Goal: Task Accomplishment & Management: Use online tool/utility

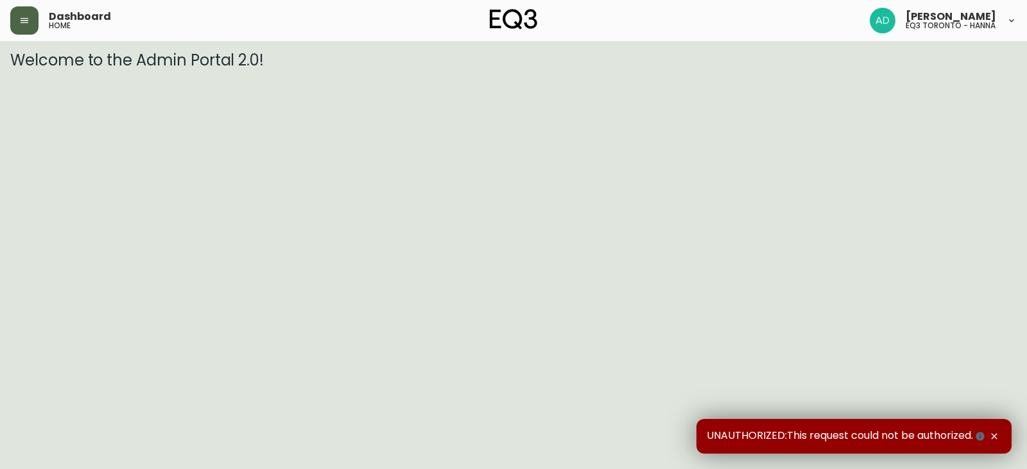
click at [31, 26] on button "button" at bounding box center [24, 20] width 28 height 28
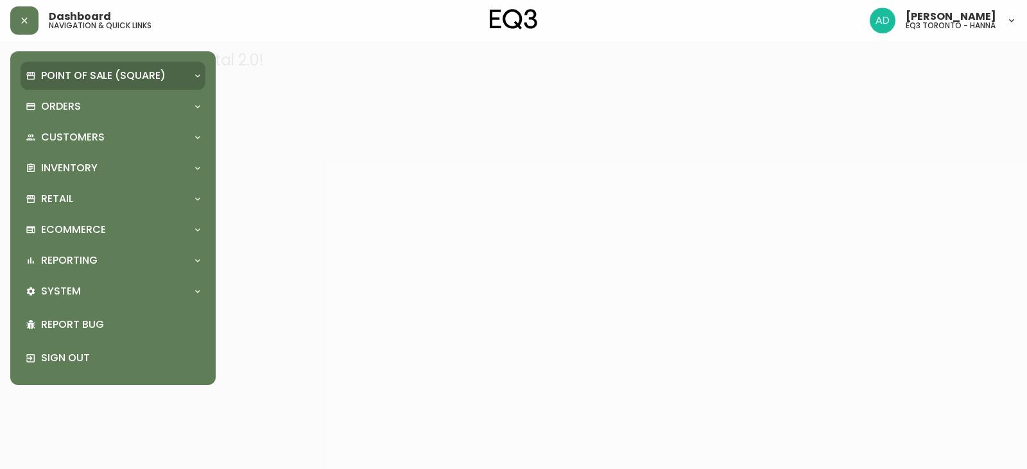
click at [85, 73] on p "Point of Sale (Square)" at bounding box center [103, 76] width 125 height 14
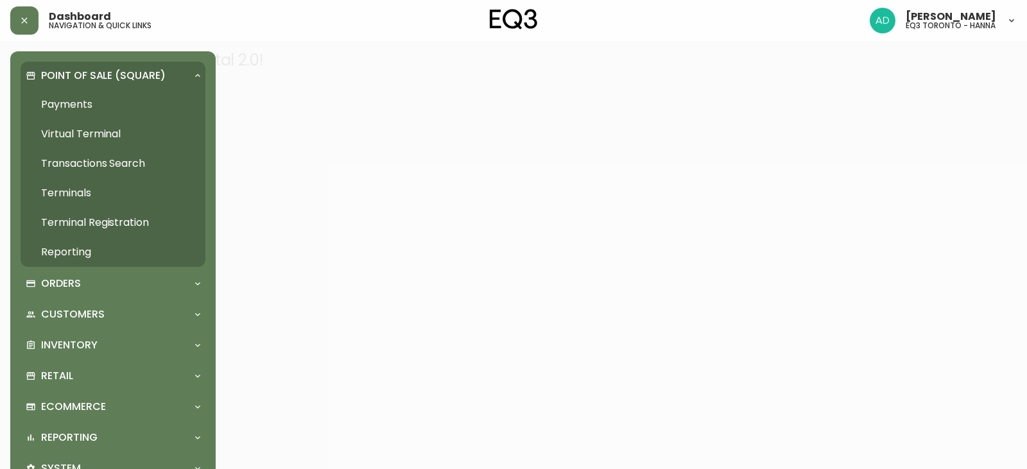
click at [193, 66] on div "Point of Sale (Square)" at bounding box center [113, 76] width 185 height 28
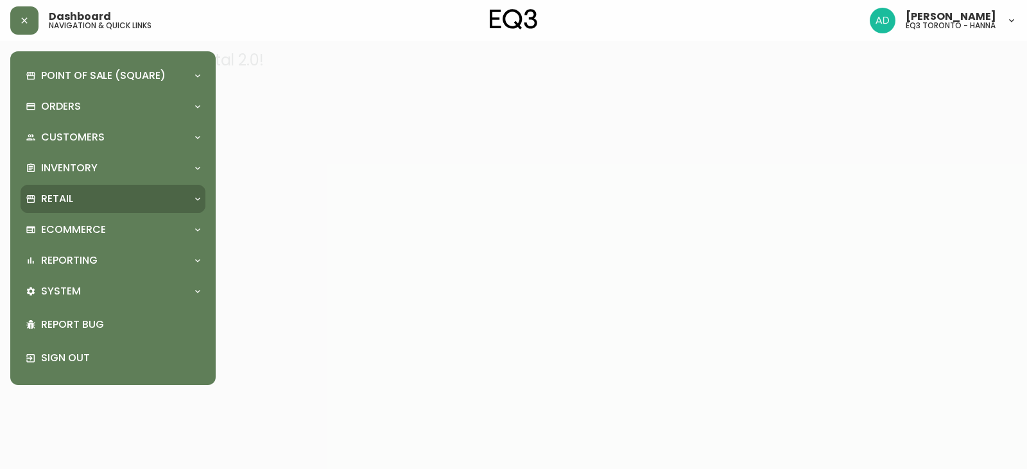
click at [86, 192] on div "Retail" at bounding box center [107, 199] width 162 height 14
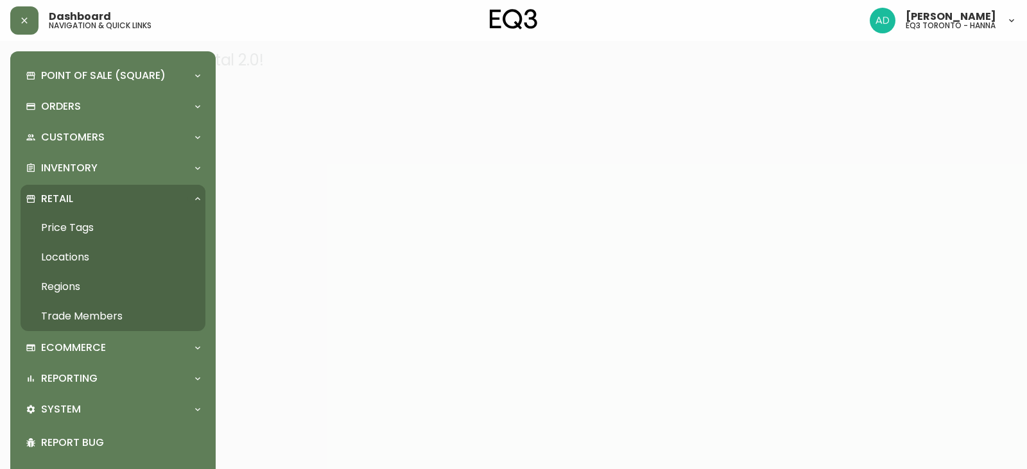
click at [87, 228] on link "Price Tags" at bounding box center [113, 228] width 185 height 30
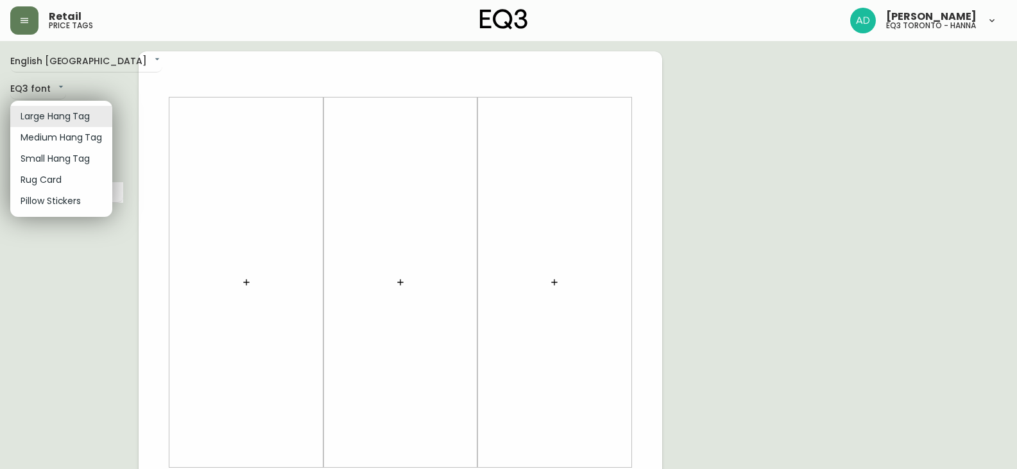
click at [78, 123] on body "Retail price tags [PERSON_NAME] eq3 [GEOGRAPHIC_DATA] - [PERSON_NAME] English […" at bounding box center [508, 457] width 1017 height 914
click at [60, 166] on li "Small Hang Tag" at bounding box center [61, 158] width 102 height 21
type input "small"
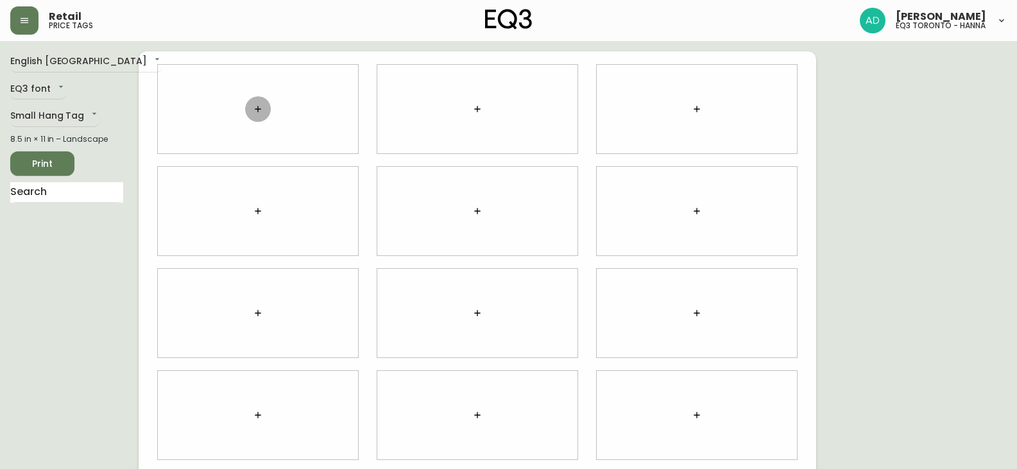
click at [259, 112] on icon "button" at bounding box center [258, 109] width 10 height 10
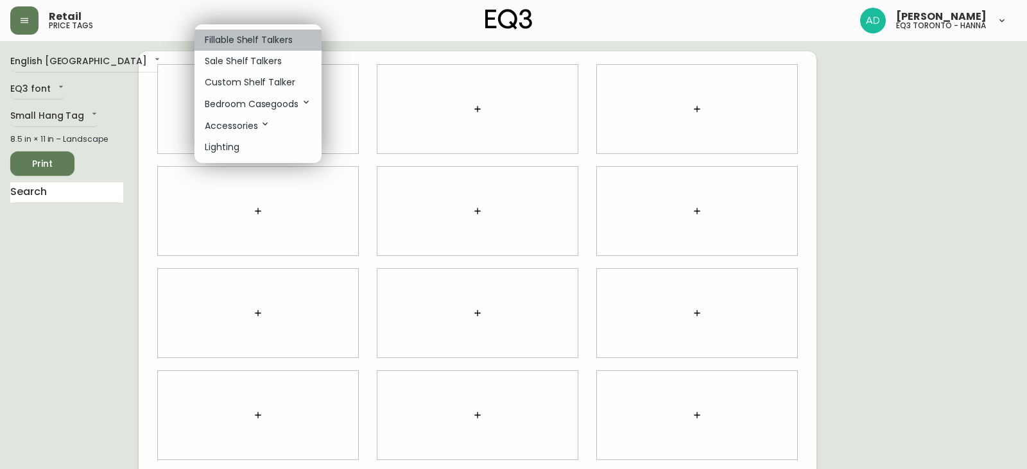
click at [252, 42] on p "Fillable Shelf Talkers" at bounding box center [249, 39] width 88 height 13
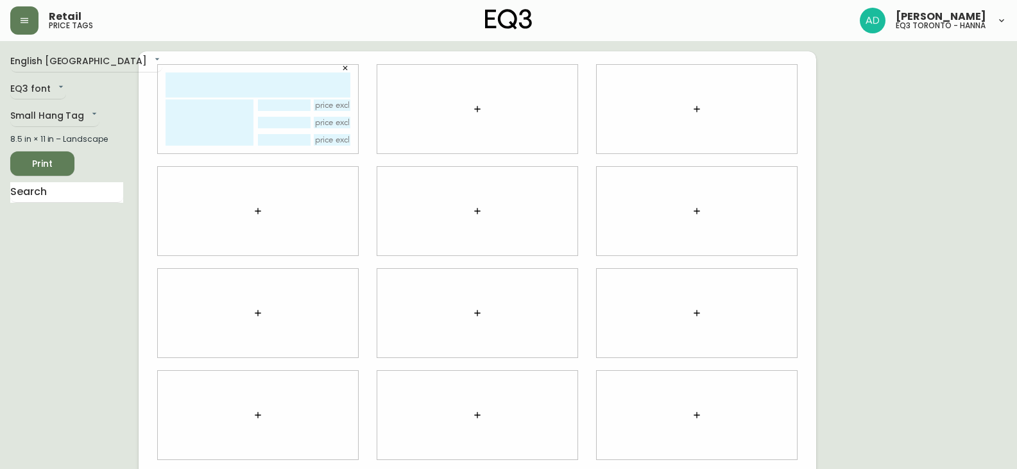
click at [270, 91] on input "text" at bounding box center [258, 85] width 185 height 25
type input "leather alt"
click at [468, 110] on button "button" at bounding box center [478, 109] width 26 height 26
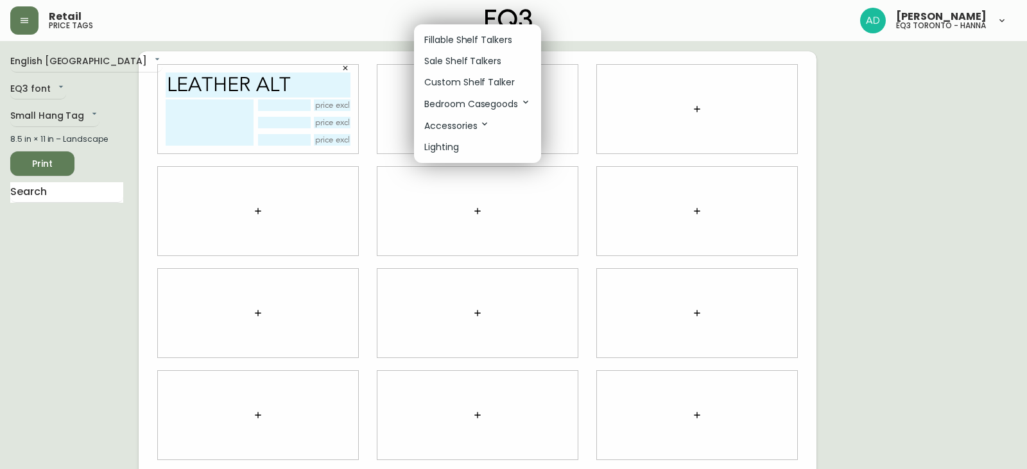
click at [473, 35] on p "Fillable Shelf Talkers" at bounding box center [468, 39] width 88 height 13
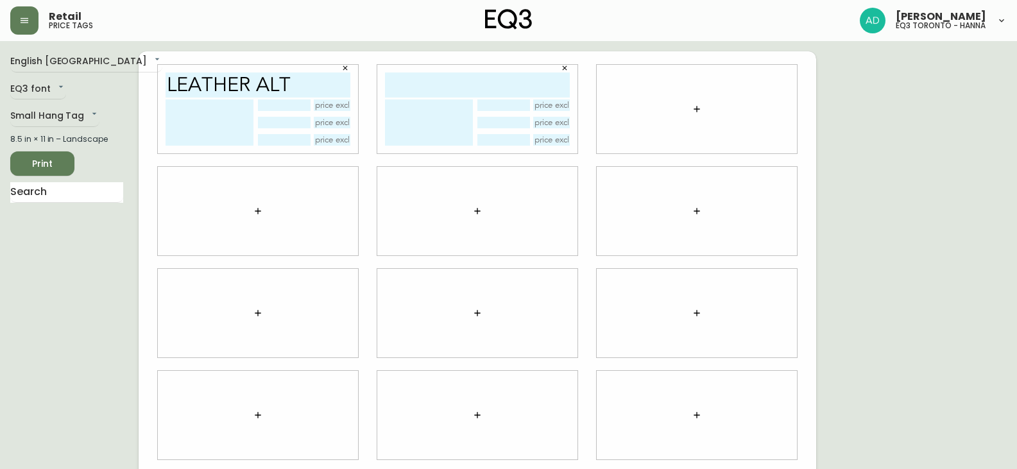
click at [456, 77] on input "text" at bounding box center [477, 85] width 185 height 25
type input "leather alt"
click at [695, 112] on icon "button" at bounding box center [697, 109] width 10 height 10
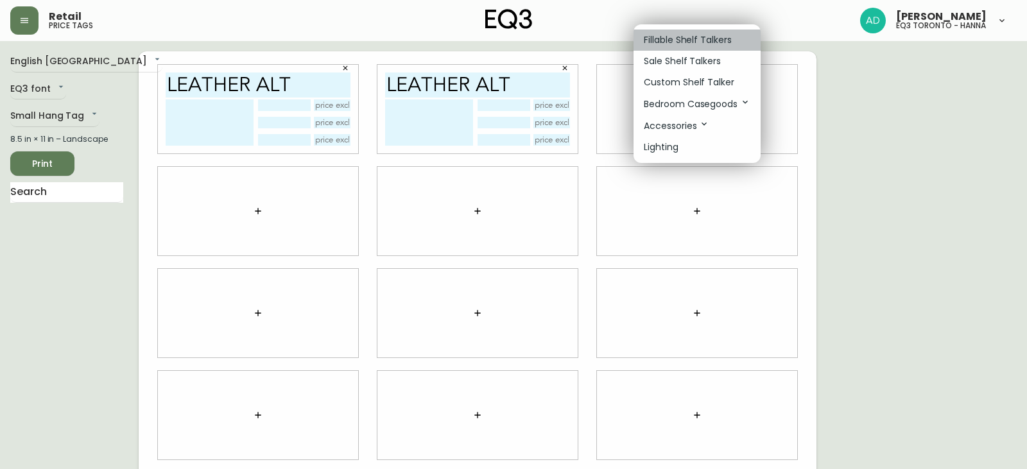
click at [694, 43] on p "Fillable Shelf Talkers" at bounding box center [688, 39] width 88 height 13
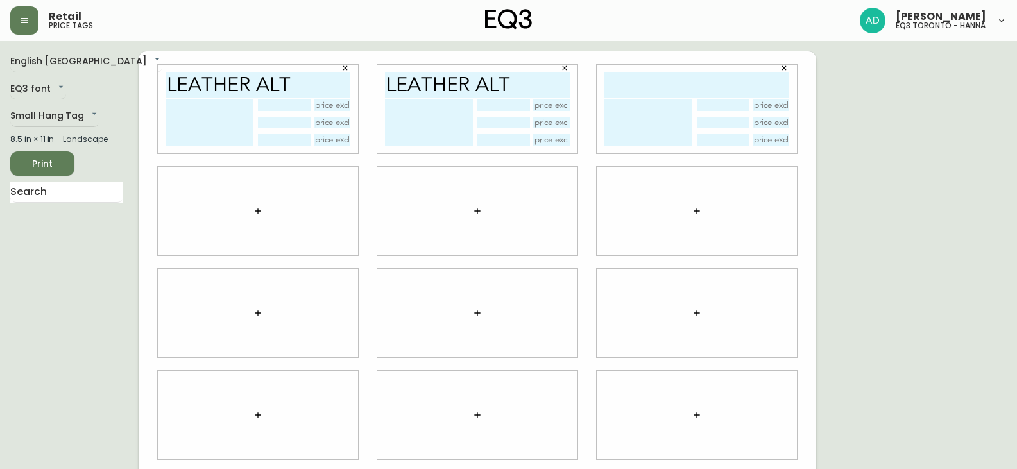
click at [664, 82] on input "text" at bounding box center [697, 85] width 185 height 25
type input "leather alt"
click at [301, 82] on input "leather alt" at bounding box center [258, 85] width 185 height 25
type input "leather alter"
click at [526, 84] on input "leather alt" at bounding box center [477, 85] width 185 height 25
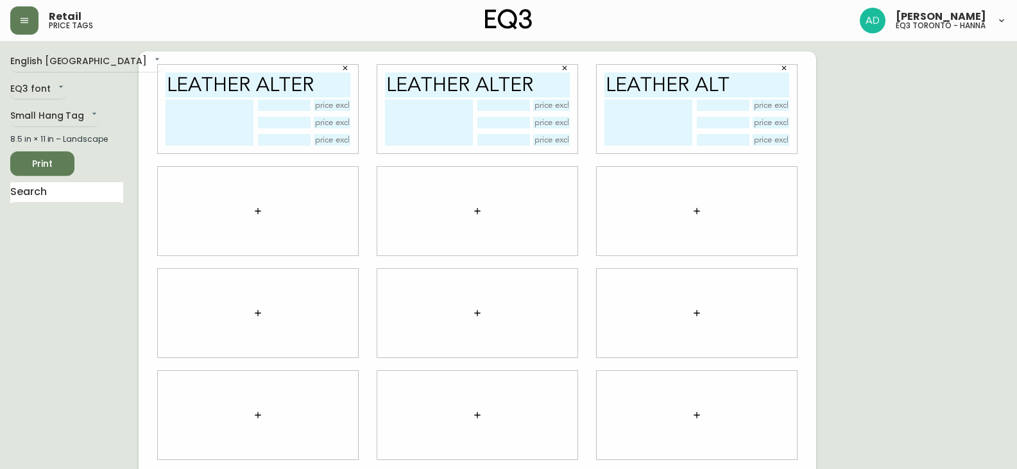
type input "leather alter"
click at [747, 77] on input "leather alt" at bounding box center [697, 85] width 185 height 25
type input "leather alter"
click at [255, 213] on icon "button" at bounding box center [258, 211] width 10 height 10
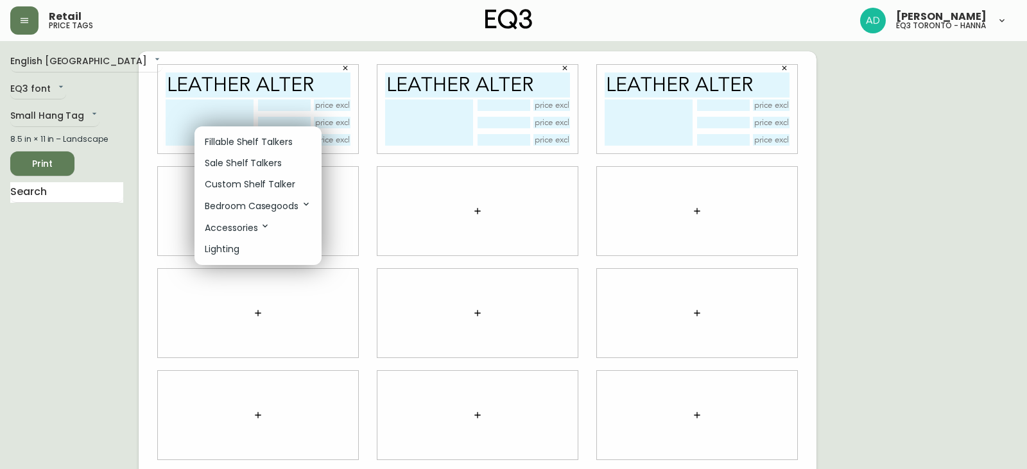
click at [269, 134] on li "Fillable Shelf Talkers" at bounding box center [257, 142] width 127 height 21
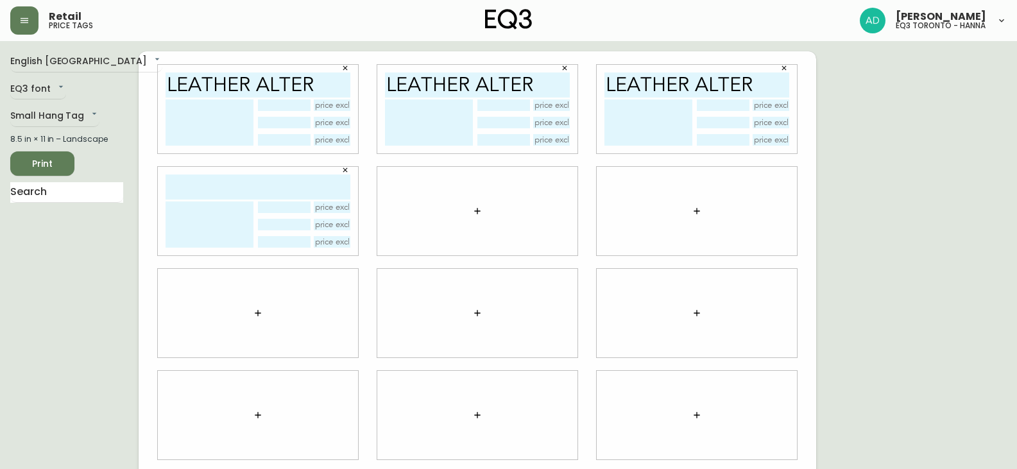
click at [270, 179] on input "text" at bounding box center [258, 187] width 185 height 25
type input "leather"
click at [480, 218] on button "button" at bounding box center [478, 211] width 26 height 26
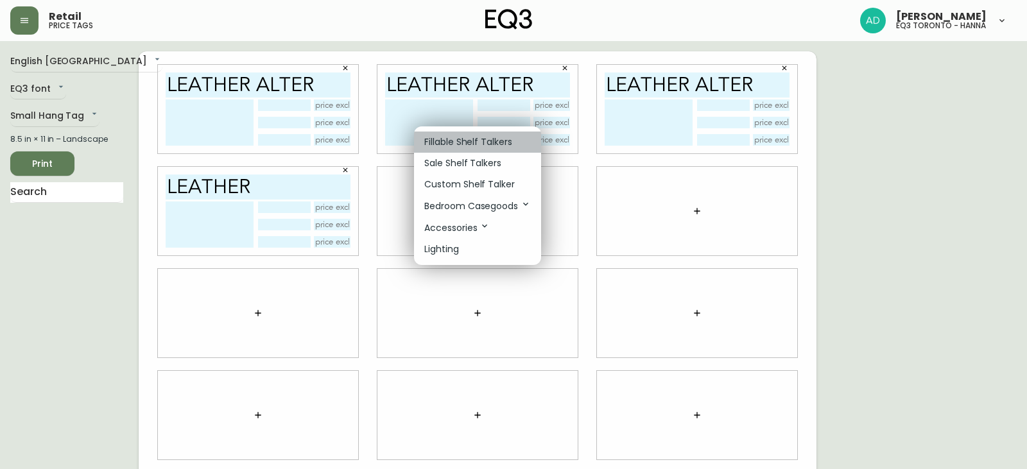
click at [474, 139] on p "Fillable Shelf Talkers" at bounding box center [468, 141] width 88 height 13
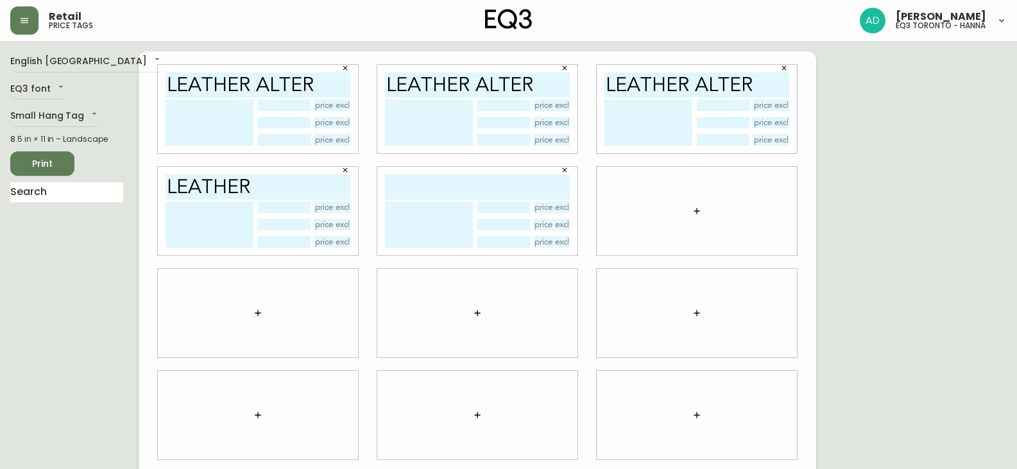
click at [454, 191] on input "text" at bounding box center [477, 187] width 185 height 25
type input "leather"
click at [698, 217] on button "button" at bounding box center [697, 211] width 26 height 26
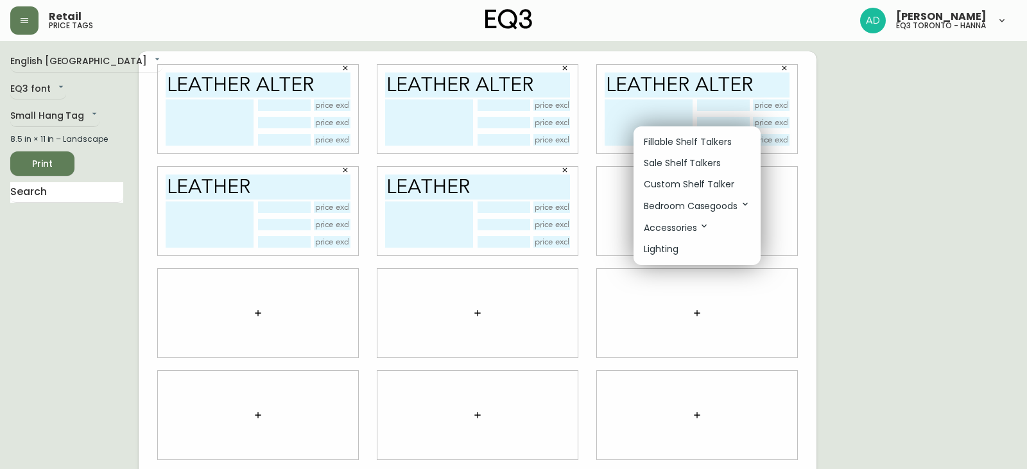
click at [691, 138] on p "Fillable Shelf Talkers" at bounding box center [688, 141] width 88 height 13
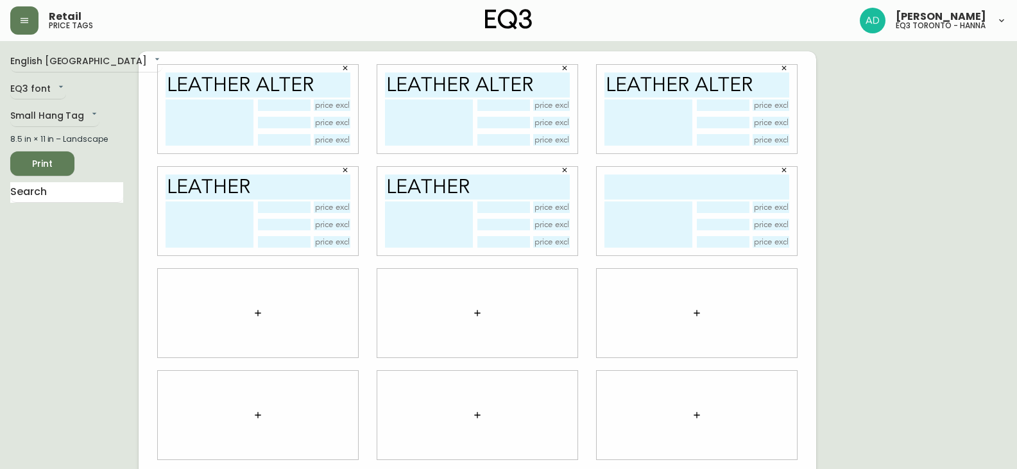
click at [663, 184] on input "text" at bounding box center [697, 187] width 185 height 25
type input "l"
type input "grade 100"
click at [256, 318] on button "button" at bounding box center [258, 313] width 26 height 26
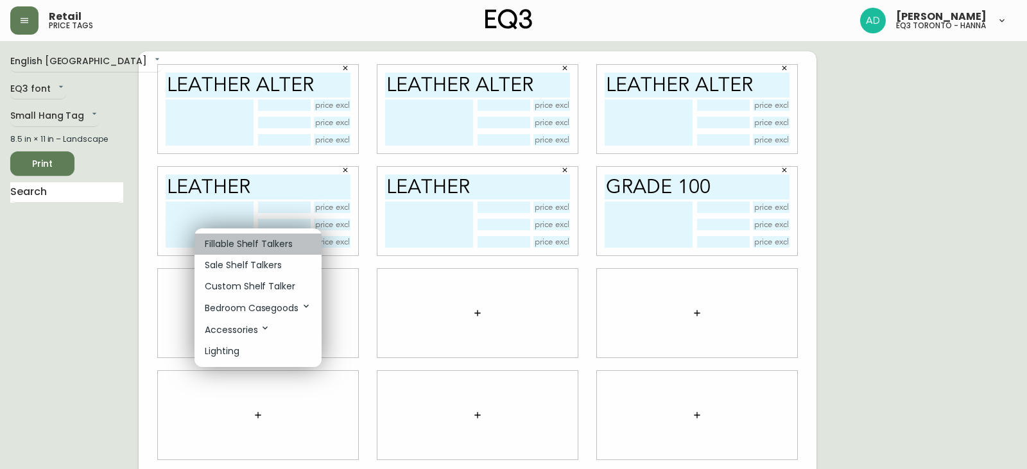
click at [239, 242] on p "Fillable Shelf Talkers" at bounding box center [249, 243] width 88 height 13
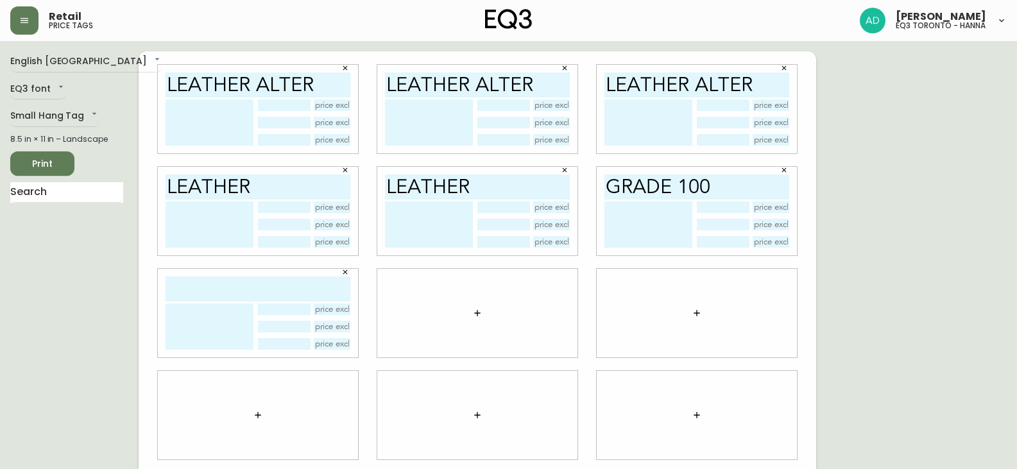
drag, startPoint x: 237, startPoint y: 264, endPoint x: 234, endPoint y: 298, distance: 34.9
click at [234, 298] on input "text" at bounding box center [258, 289] width 185 height 25
type input "grade 100"
click at [481, 309] on icon "button" at bounding box center [477, 313] width 10 height 10
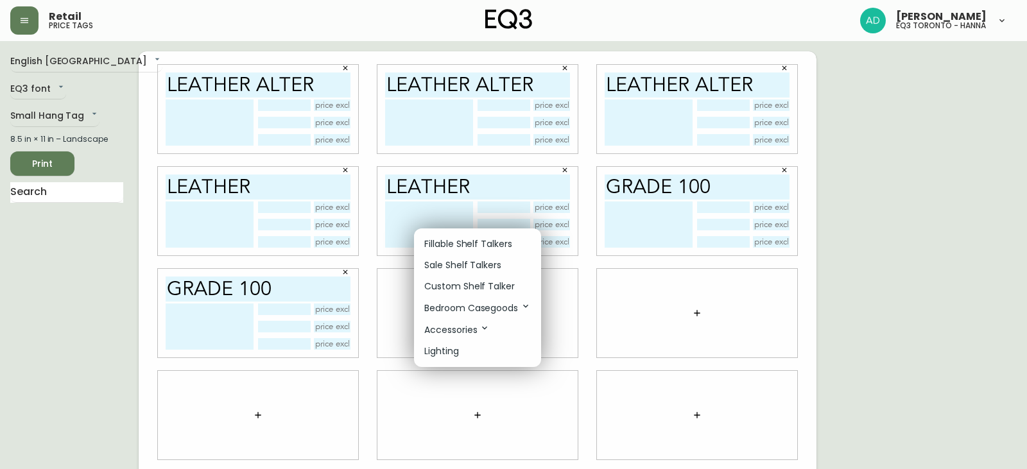
click at [480, 239] on p "Fillable Shelf Talkers" at bounding box center [468, 243] width 88 height 13
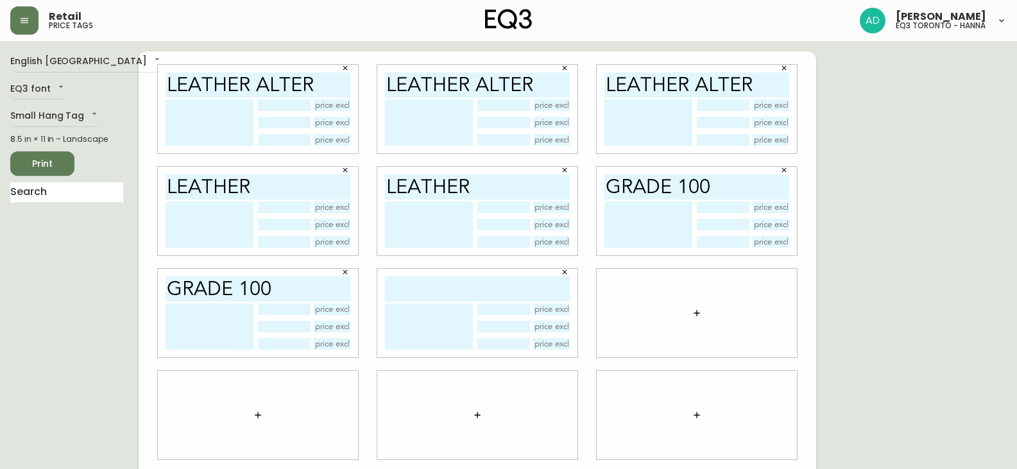
click at [464, 291] on input "text" at bounding box center [477, 289] width 185 height 25
type input "grade 100"
click at [696, 318] on icon "button" at bounding box center [697, 313] width 10 height 10
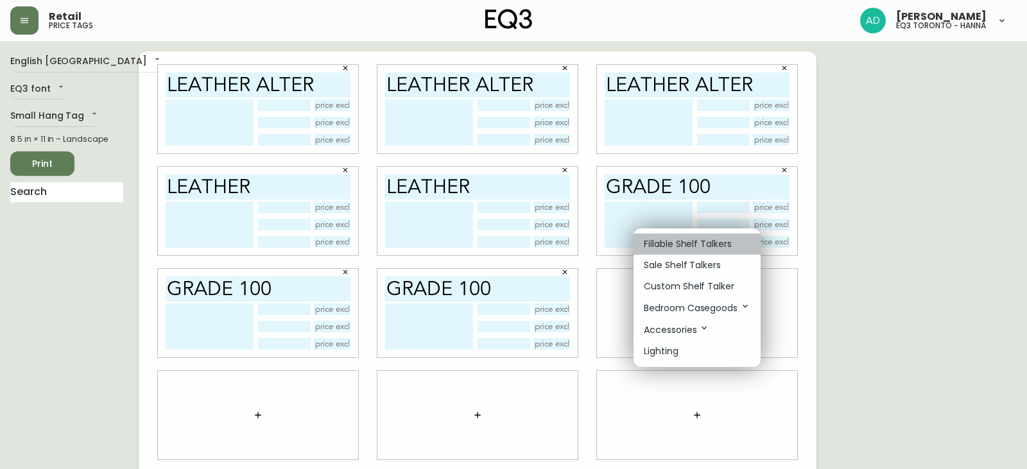
click at [691, 240] on p "Fillable Shelf Talkers" at bounding box center [688, 243] width 88 height 13
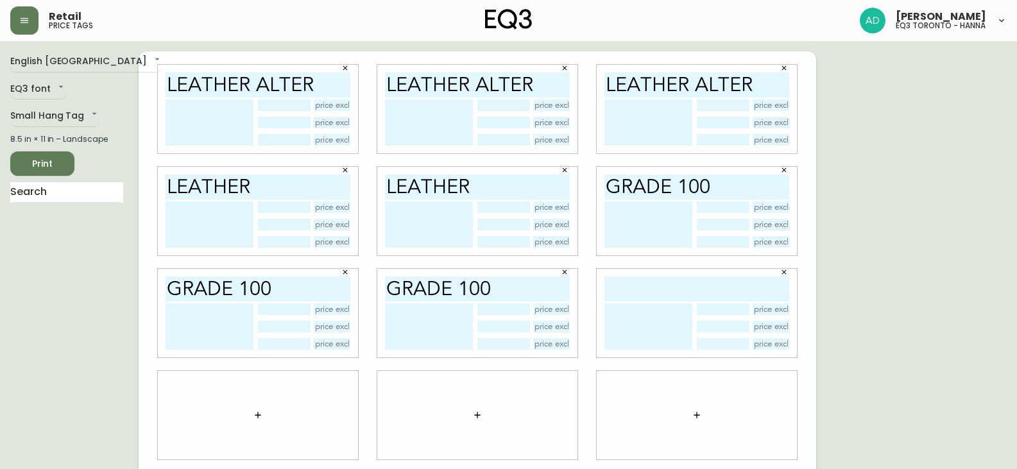
click at [628, 300] on input "text" at bounding box center [697, 289] width 185 height 25
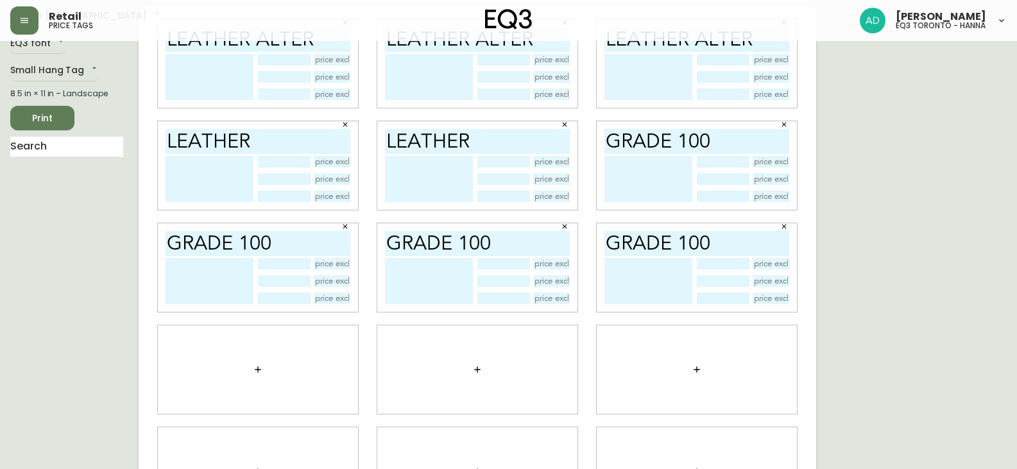
scroll to position [106, 0]
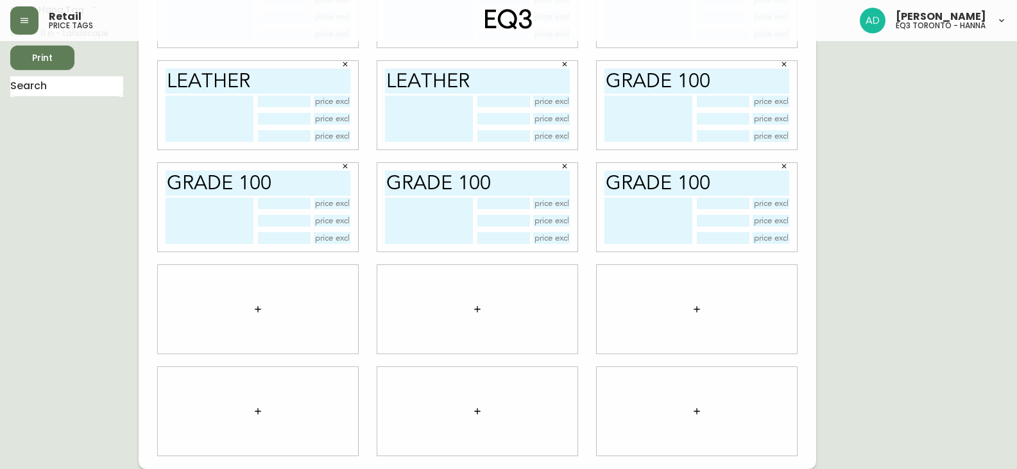
type input "grade 100"
click at [256, 303] on button "button" at bounding box center [258, 310] width 26 height 26
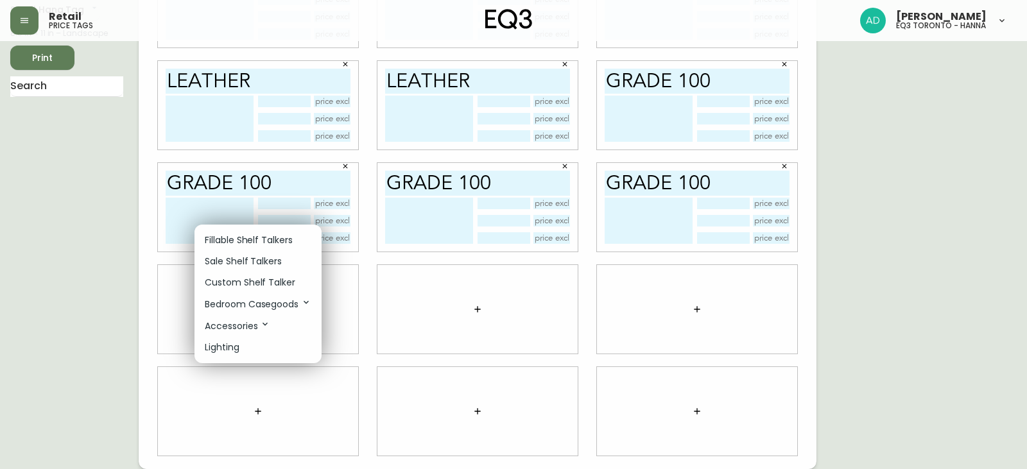
click at [254, 246] on p "Fillable Shelf Talkers" at bounding box center [249, 240] width 88 height 13
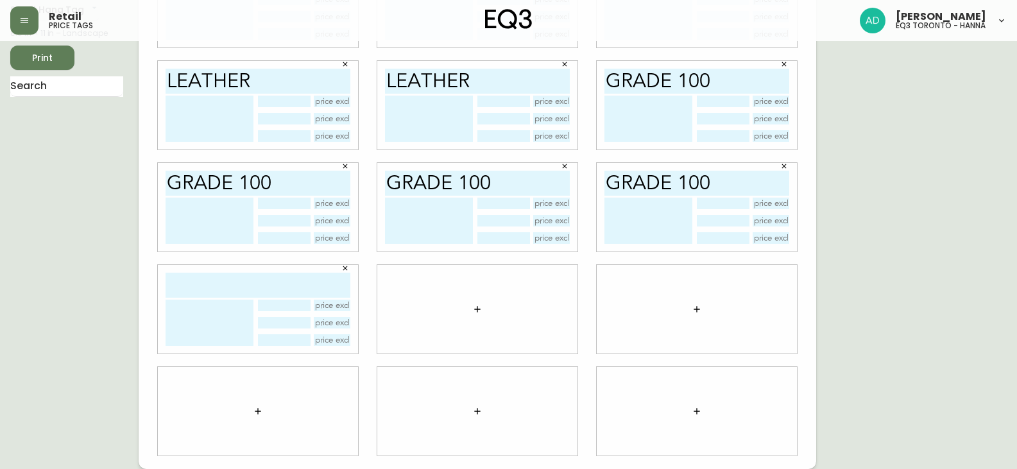
click at [242, 282] on input "text" at bounding box center [258, 285] width 185 height 25
type input "grade 200"
click at [474, 310] on icon "button" at bounding box center [477, 309] width 10 height 10
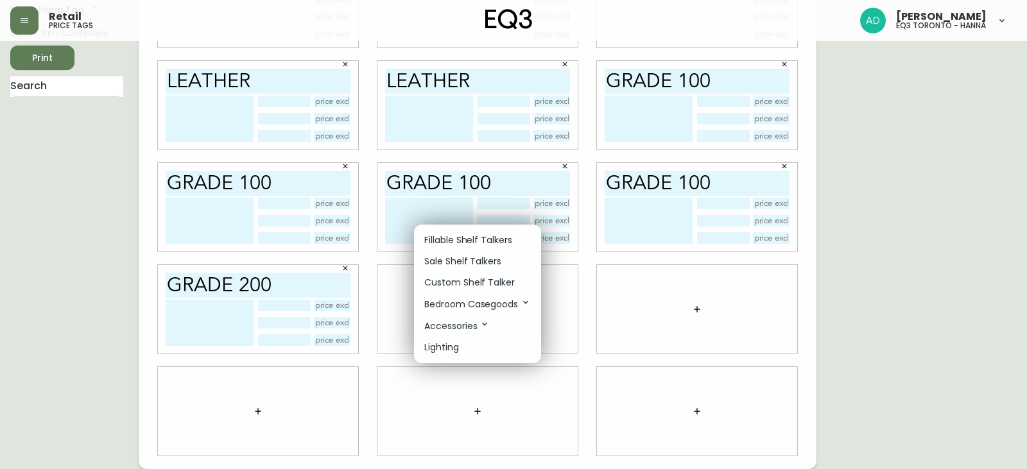
drag, startPoint x: 248, startPoint y: 277, endPoint x: 187, endPoint y: 273, distance: 60.5
click at [187, 273] on div at bounding box center [513, 234] width 1027 height 469
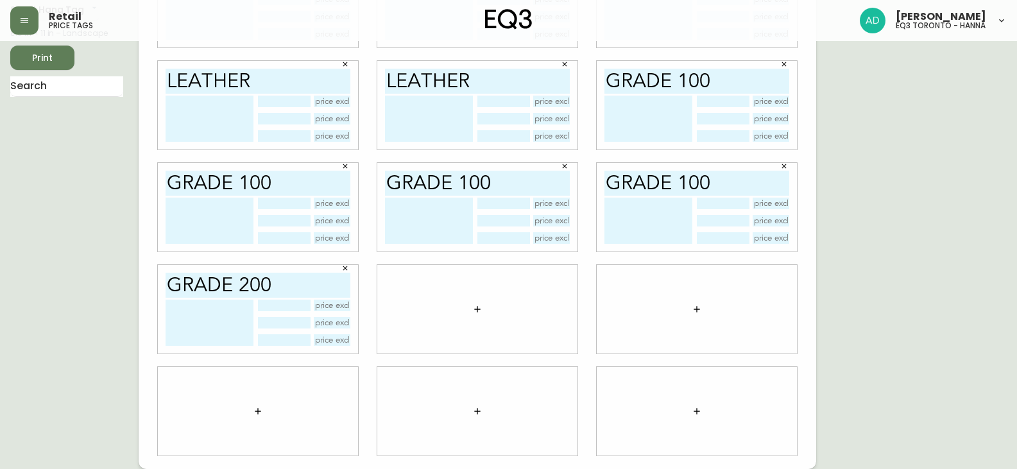
drag, startPoint x: 304, startPoint y: 285, endPoint x: 141, endPoint y: 282, distance: 163.1
click at [141, 282] on div "leather alter leather alter leather alter leather leather grade 100 grade 100 g…" at bounding box center [478, 207] width 678 height 524
click at [477, 309] on icon "button" at bounding box center [477, 309] width 6 height 6
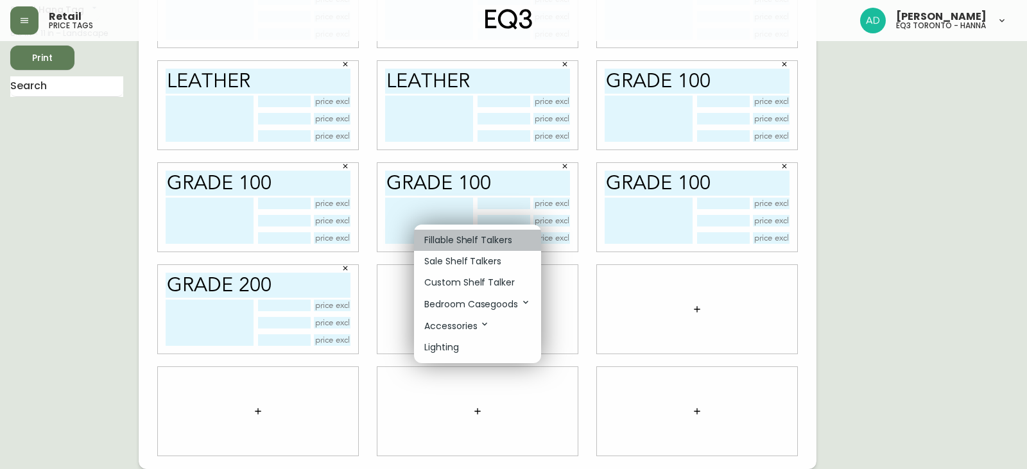
click at [480, 236] on p "Fillable Shelf Talkers" at bounding box center [468, 240] width 88 height 13
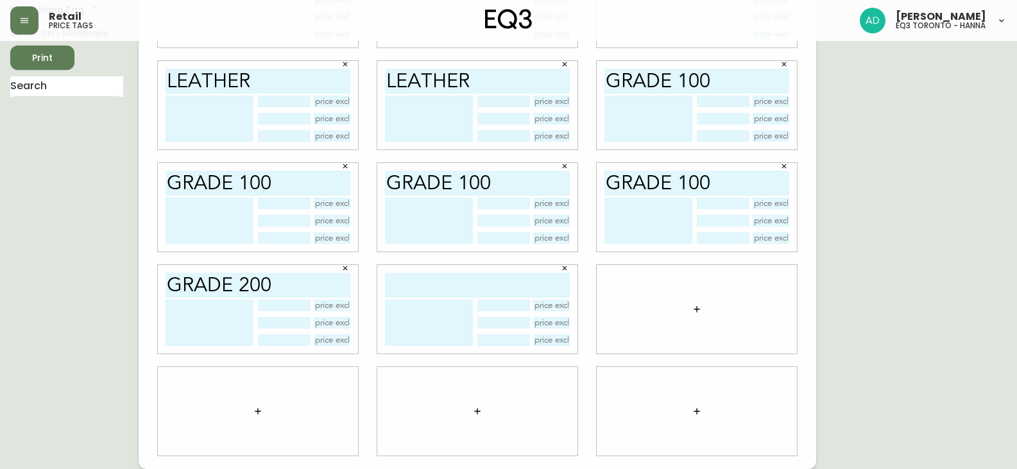
click at [473, 292] on input "text" at bounding box center [477, 285] width 185 height 25
paste input "grade 200"
type input "grade 200"
click at [699, 309] on icon "button" at bounding box center [697, 309] width 6 height 6
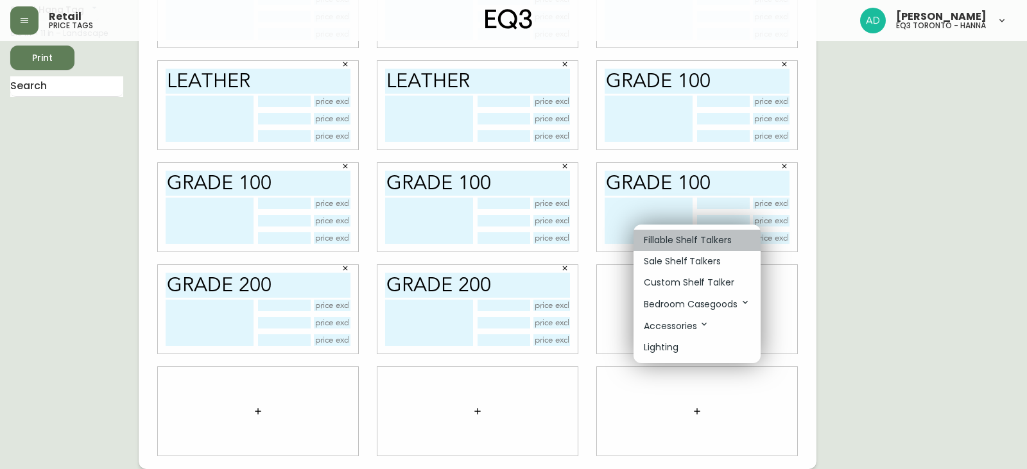
click at [668, 231] on li "Fillable Shelf Talkers" at bounding box center [697, 240] width 127 height 21
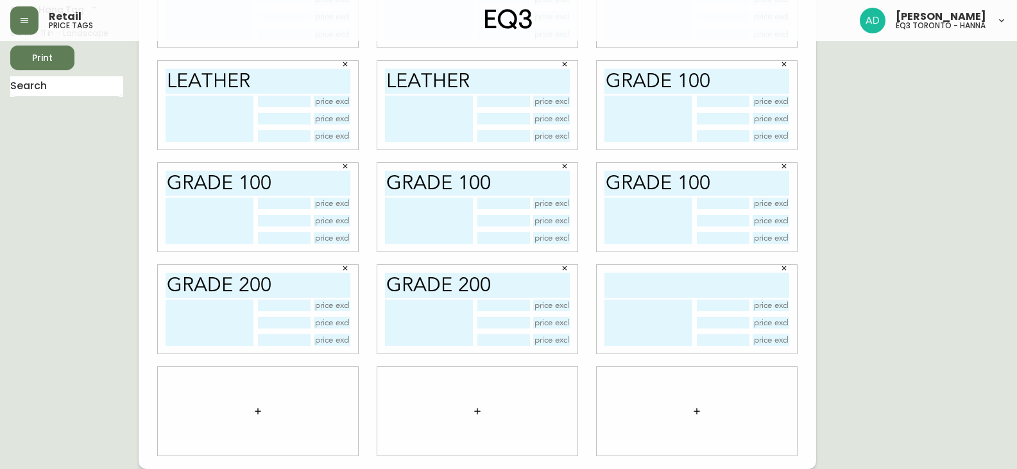
click at [659, 278] on input "text" at bounding box center [697, 285] width 185 height 25
paste input "grade 200"
type input "grade 200"
click at [256, 413] on icon "button" at bounding box center [258, 411] width 10 height 10
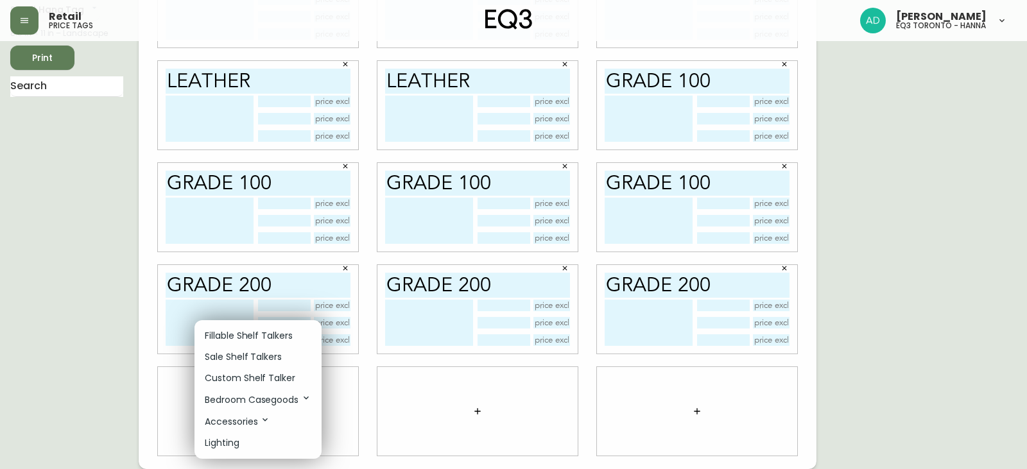
click at [257, 331] on p "Fillable Shelf Talkers" at bounding box center [249, 335] width 88 height 13
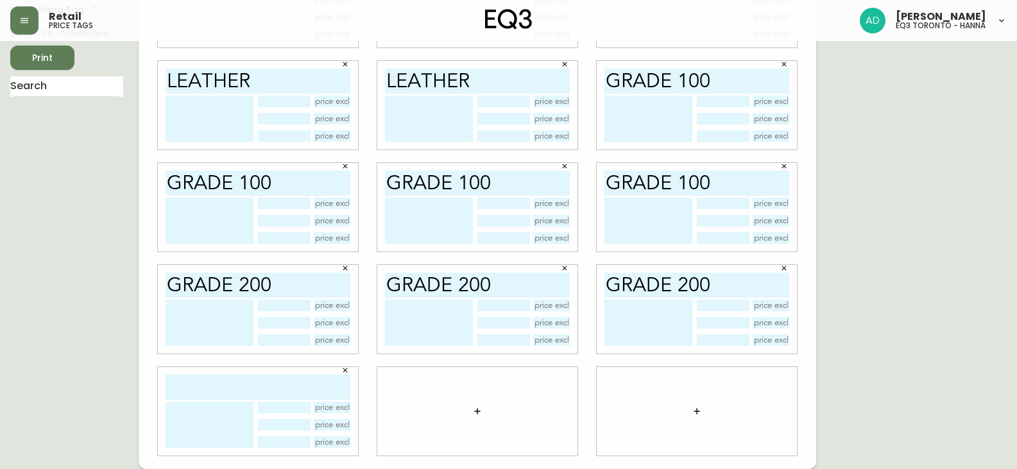
click at [225, 380] on input "text" at bounding box center [258, 387] width 185 height 25
paste input "grade 200"
type input "grade 200"
click at [479, 415] on icon "button" at bounding box center [477, 411] width 10 height 10
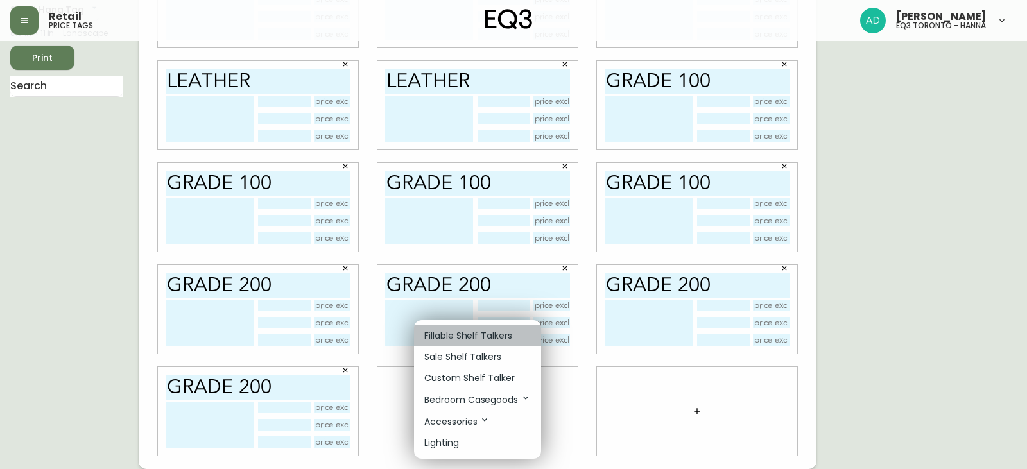
drag, startPoint x: 481, startPoint y: 331, endPoint x: 478, endPoint y: 362, distance: 31.6
click at [481, 331] on p "Fillable Shelf Talkers" at bounding box center [468, 335] width 88 height 13
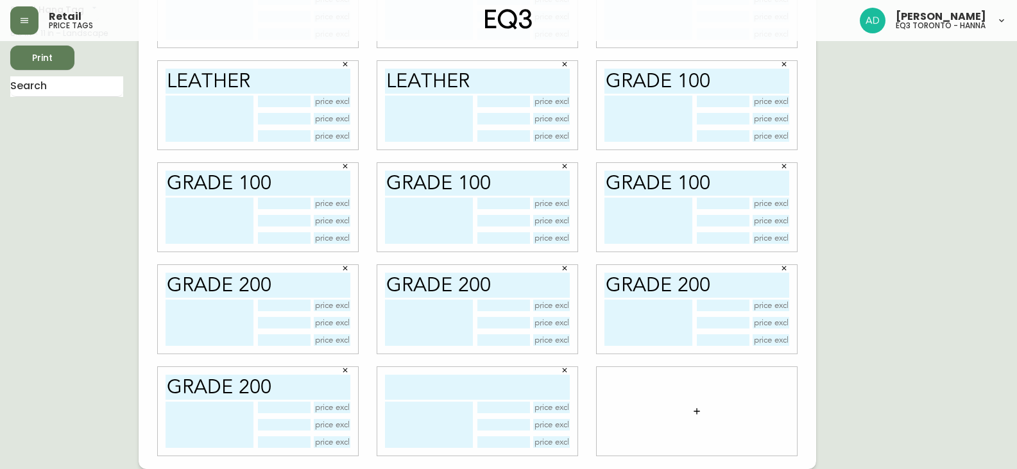
click at [465, 386] on input "text" at bounding box center [477, 387] width 185 height 25
paste input "grade 200"
type input "grade 300"
click at [700, 414] on icon "button" at bounding box center [697, 411] width 10 height 10
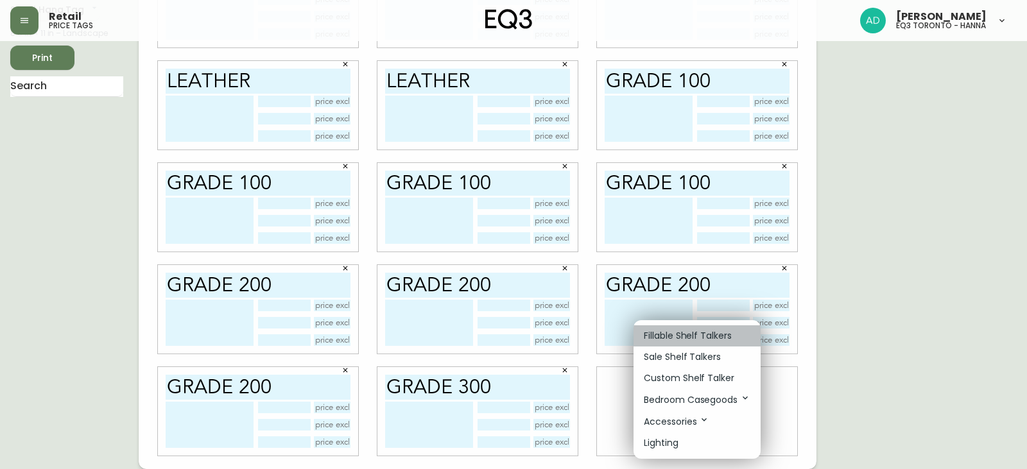
click at [689, 339] on p "Fillable Shelf Talkers" at bounding box center [688, 335] width 88 height 13
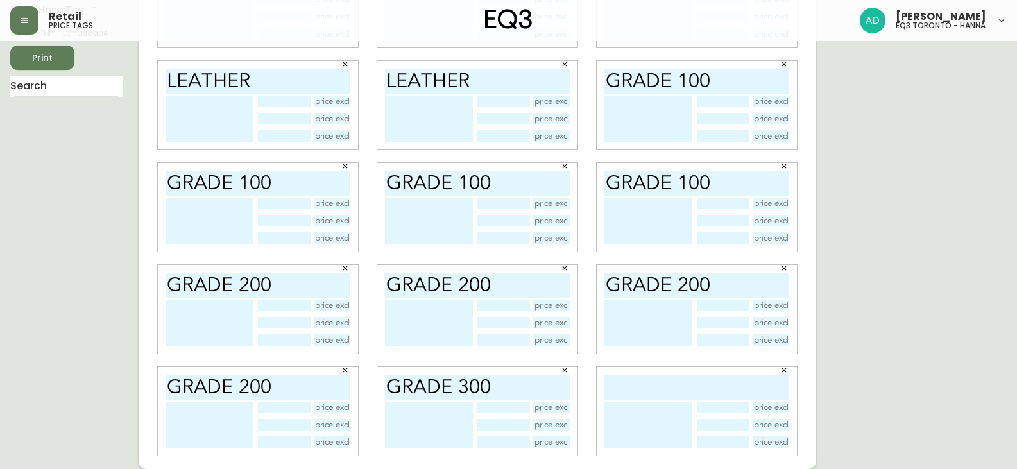
click at [683, 382] on input "text" at bounding box center [697, 387] width 185 height 25
paste input "grade 200"
type input "grade 300"
click at [55, 47] on button "Print" at bounding box center [42, 58] width 64 height 24
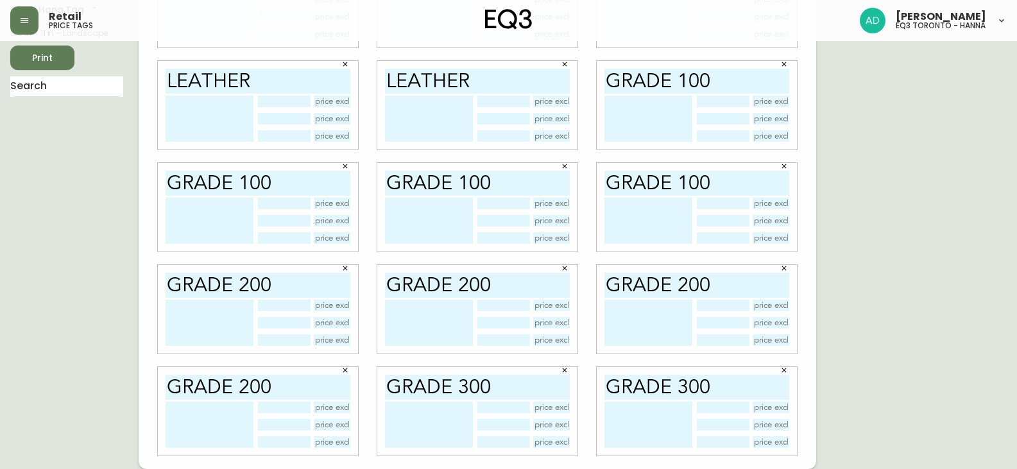
click at [22, 53] on span "Print" at bounding box center [43, 58] width 44 height 16
click at [35, 47] on button "Print" at bounding box center [42, 58] width 64 height 24
click at [345, 64] on icon "button" at bounding box center [345, 64] width 8 height 8
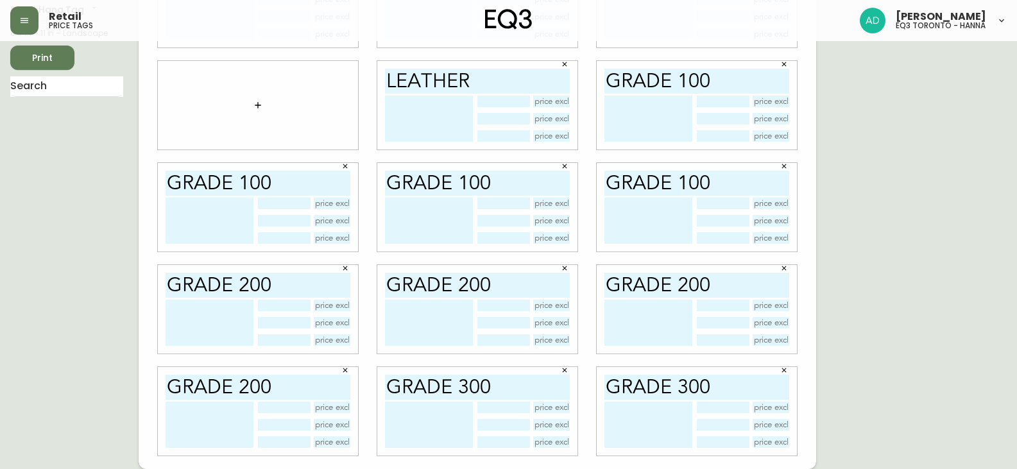
click at [567, 64] on icon "button" at bounding box center [565, 64] width 8 height 8
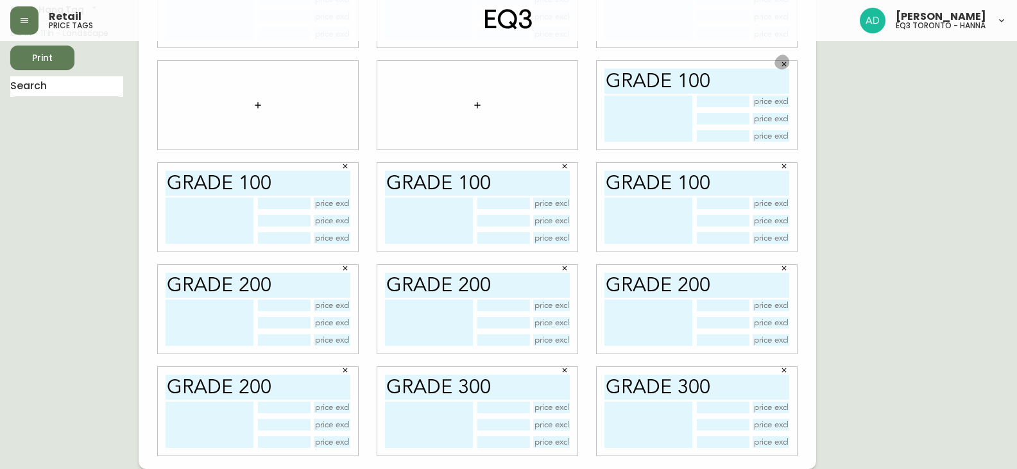
click at [786, 65] on icon "button" at bounding box center [785, 64] width 8 height 8
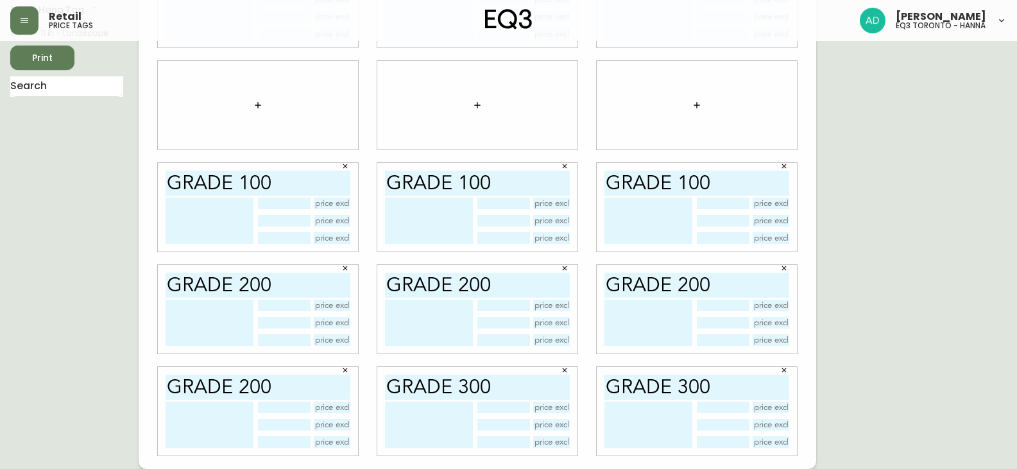
click at [782, 169] on icon "button" at bounding box center [785, 166] width 8 height 8
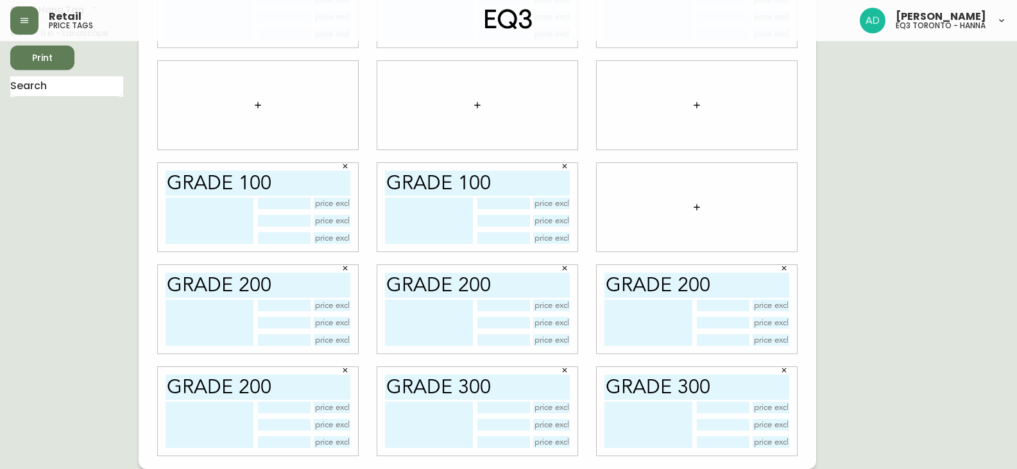
click at [564, 165] on icon "button" at bounding box center [565, 166] width 8 height 8
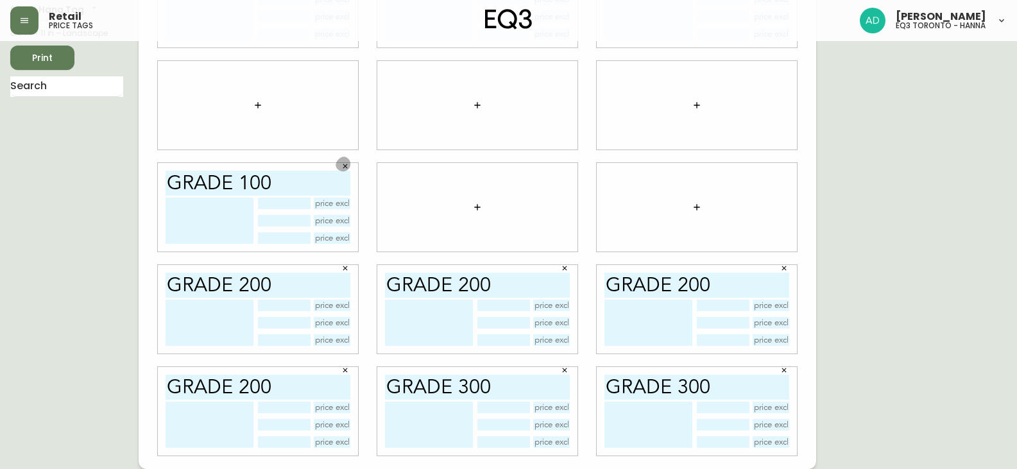
click at [342, 166] on icon "button" at bounding box center [345, 166] width 8 height 8
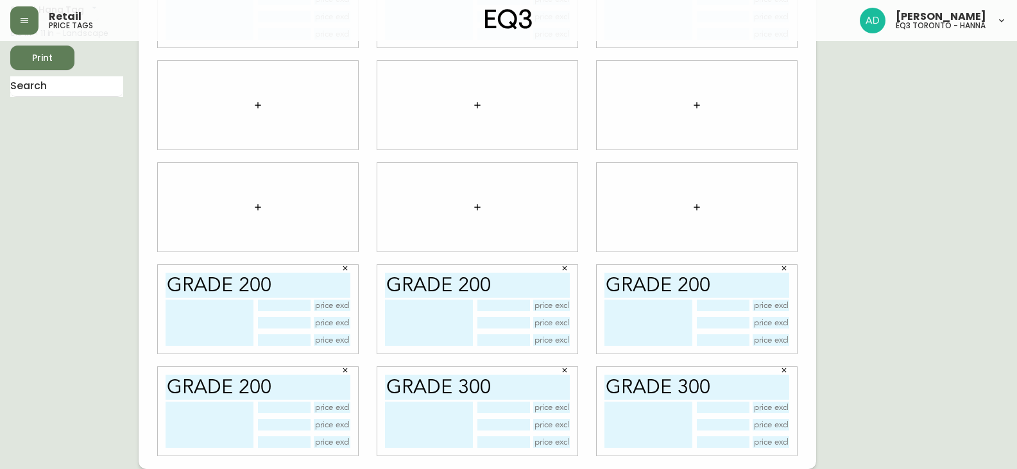
click at [782, 263] on button "button" at bounding box center [784, 268] width 19 height 19
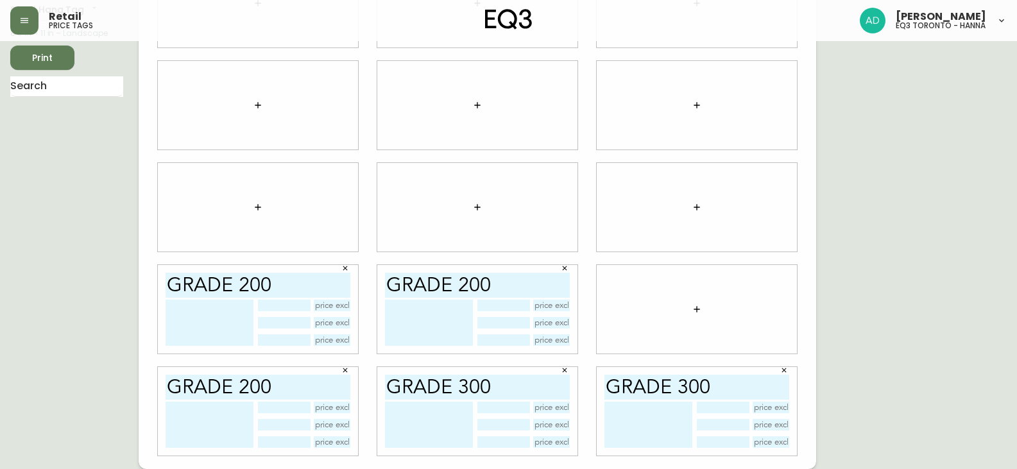
click at [698, 306] on icon "button" at bounding box center [697, 309] width 10 height 10
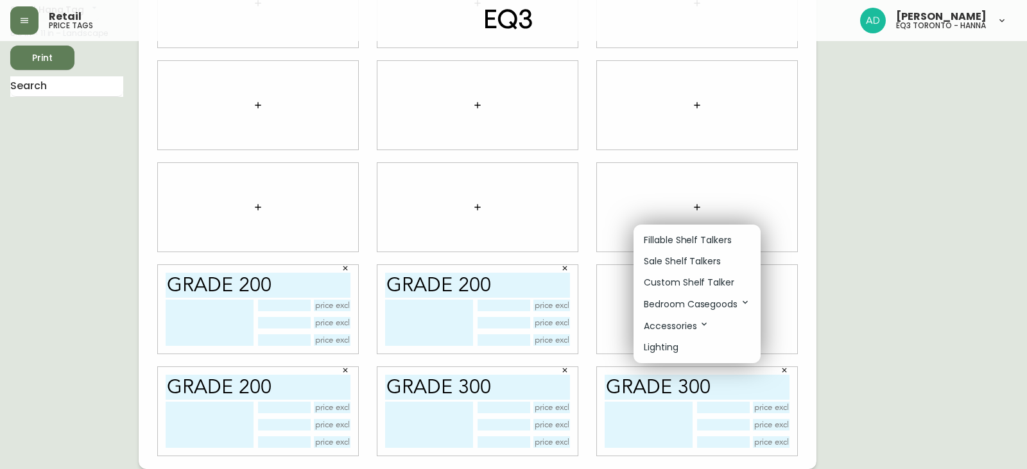
click at [679, 234] on p "Fillable Shelf Talkers" at bounding box center [688, 240] width 88 height 13
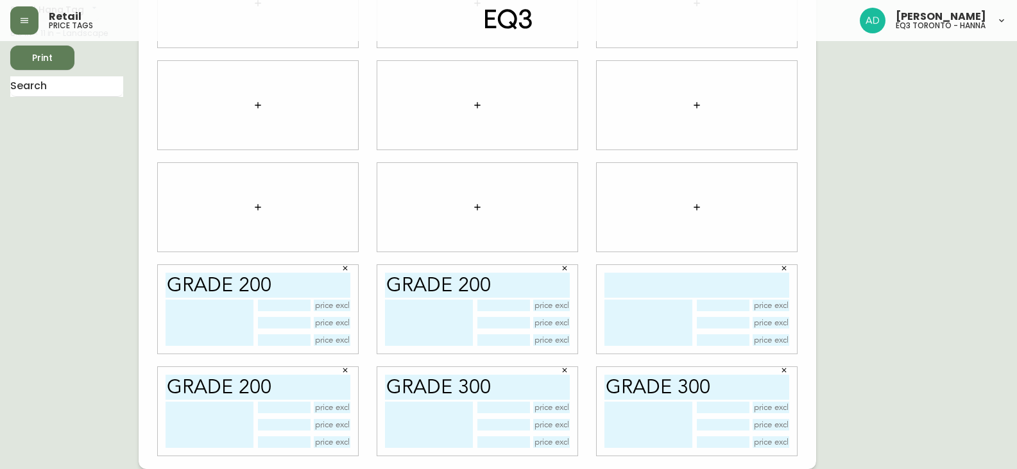
click at [676, 281] on input "text" at bounding box center [697, 285] width 185 height 25
type input "grade 300"
click at [255, 206] on icon "button" at bounding box center [258, 207] width 10 height 10
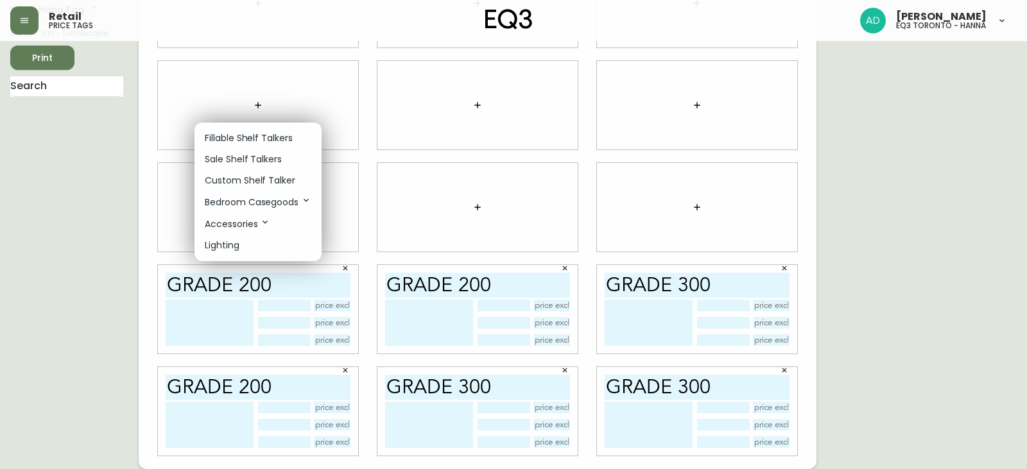
click at [270, 134] on p "Fillable Shelf Talkers" at bounding box center [249, 138] width 88 height 13
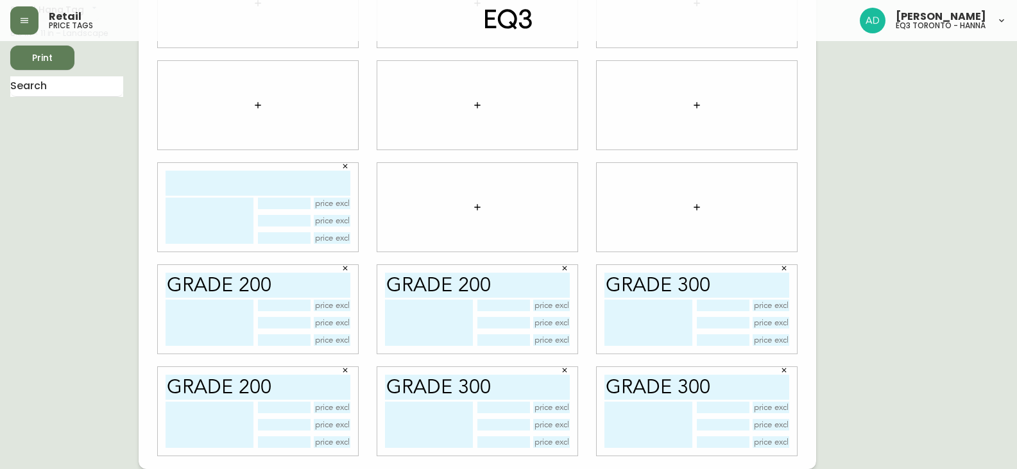
click at [350, 168] on button "button" at bounding box center [345, 166] width 19 height 19
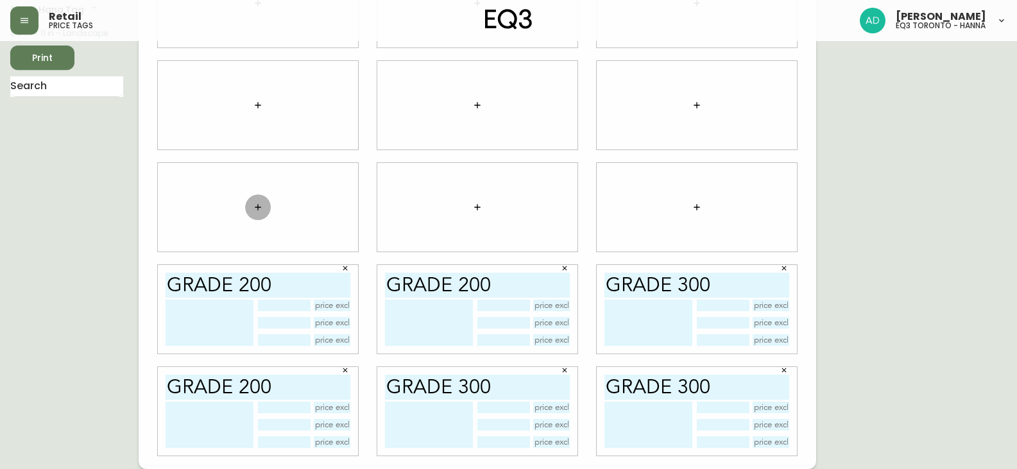
click at [257, 209] on icon "button" at bounding box center [258, 207] width 10 height 10
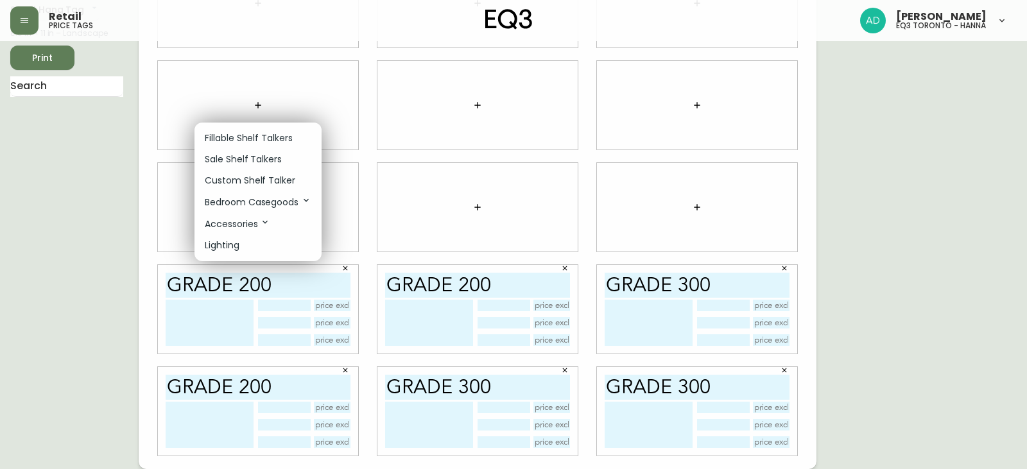
click at [252, 132] on p "Fillable Shelf Talkers" at bounding box center [249, 138] width 88 height 13
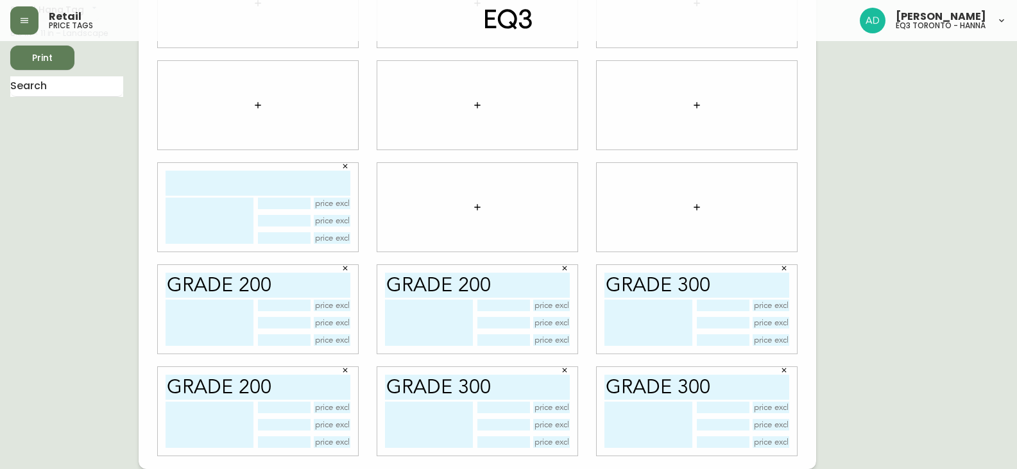
click at [341, 163] on button "button" at bounding box center [345, 166] width 19 height 19
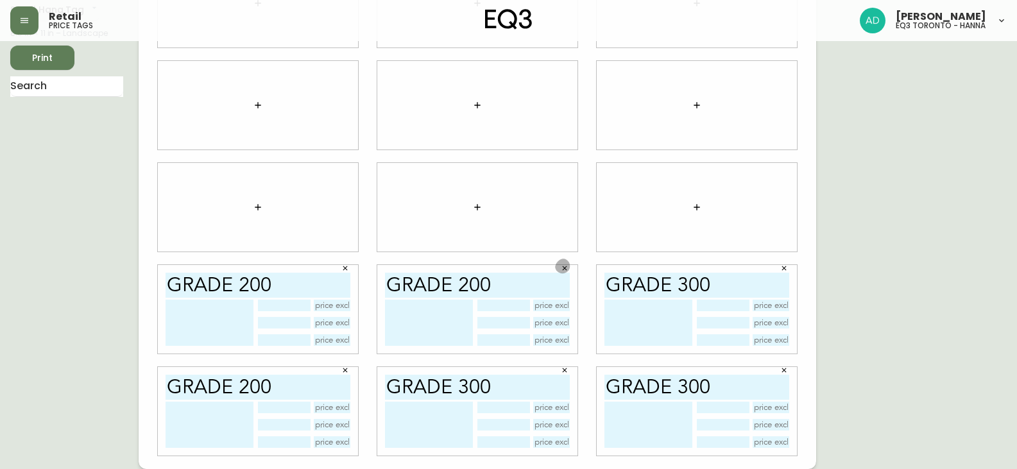
click at [562, 265] on icon "button" at bounding box center [565, 268] width 8 height 8
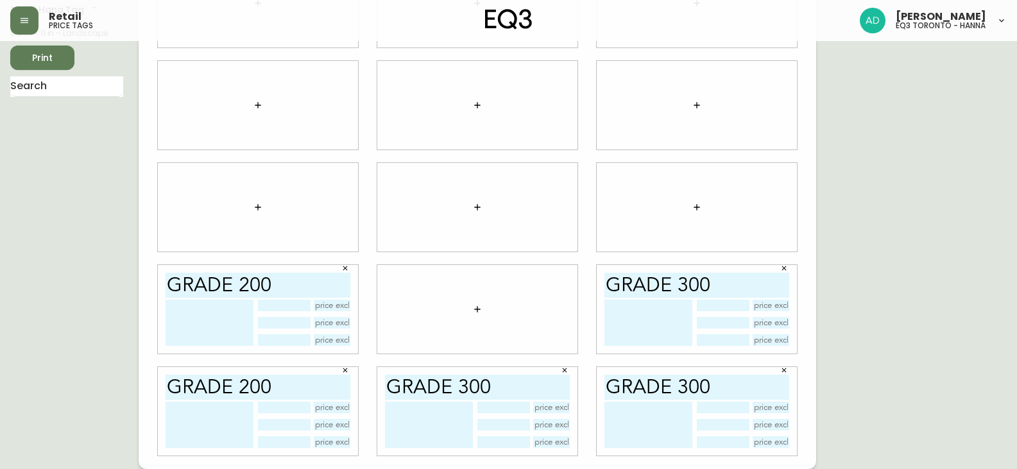
click at [347, 370] on icon "button" at bounding box center [345, 371] width 8 height 8
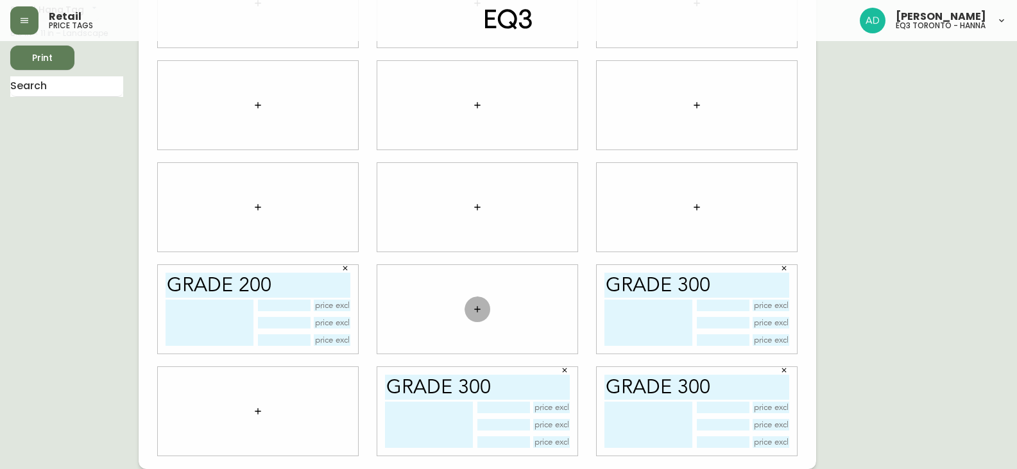
click at [477, 307] on button "button" at bounding box center [478, 310] width 26 height 26
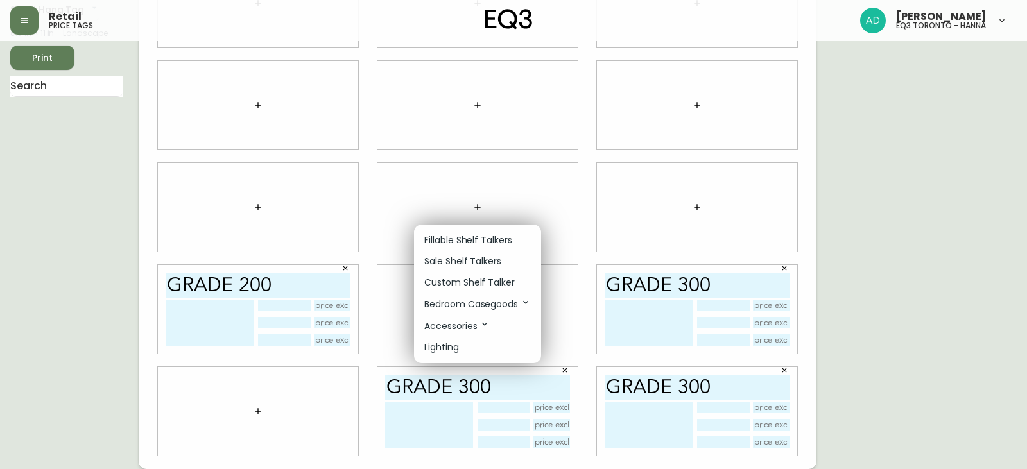
click at [475, 236] on p "Fillable Shelf Talkers" at bounding box center [468, 240] width 88 height 13
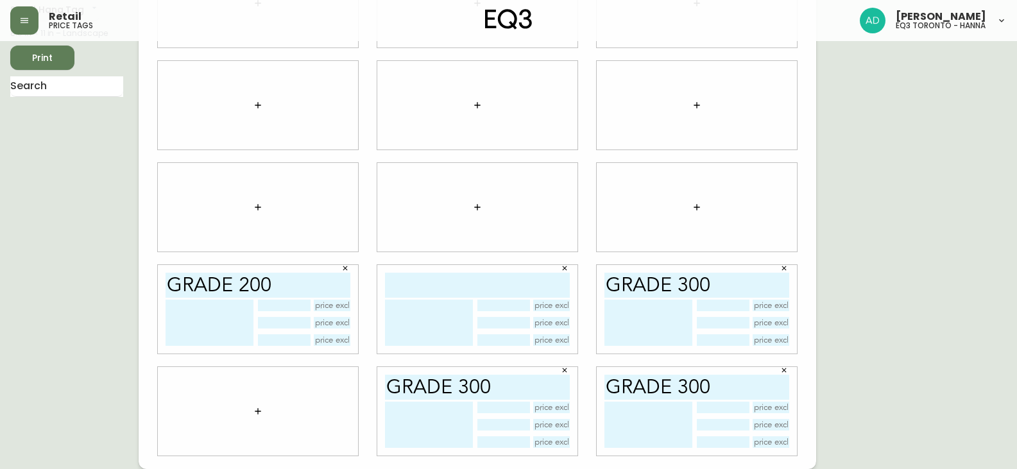
click at [453, 291] on input "text" at bounding box center [477, 285] width 185 height 25
type input "grade 200"
click at [255, 412] on icon "button" at bounding box center [258, 411] width 10 height 10
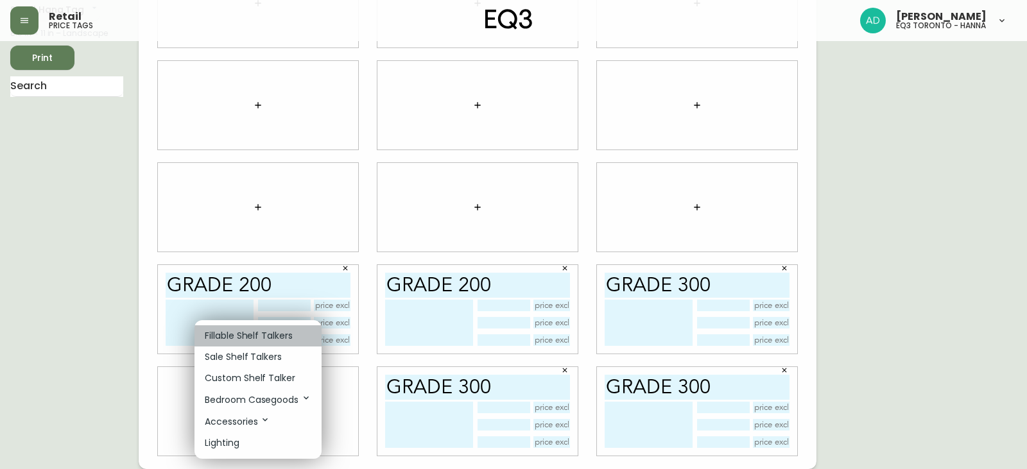
click at [259, 334] on p "Fillable Shelf Talkers" at bounding box center [249, 335] width 88 height 13
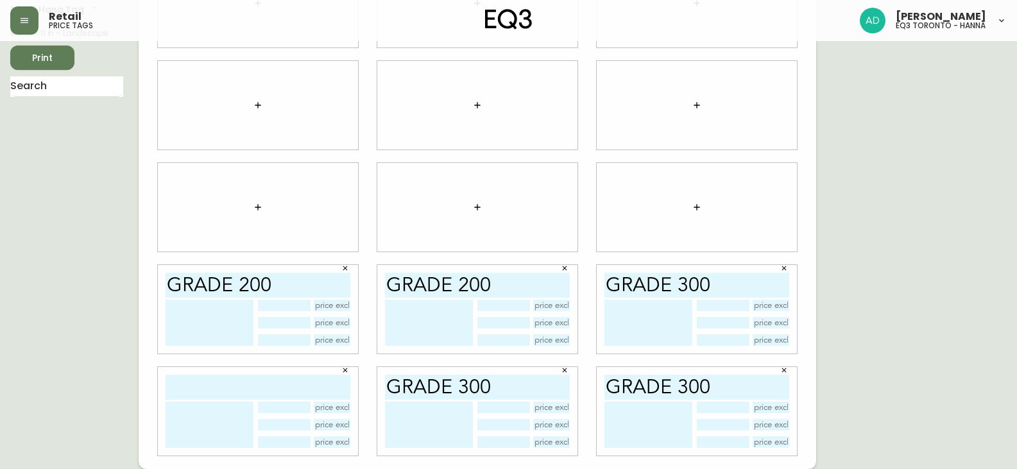
click at [259, 394] on input "text" at bounding box center [258, 387] width 185 height 25
type input "grade 400"
click at [696, 209] on icon "button" at bounding box center [697, 207] width 10 height 10
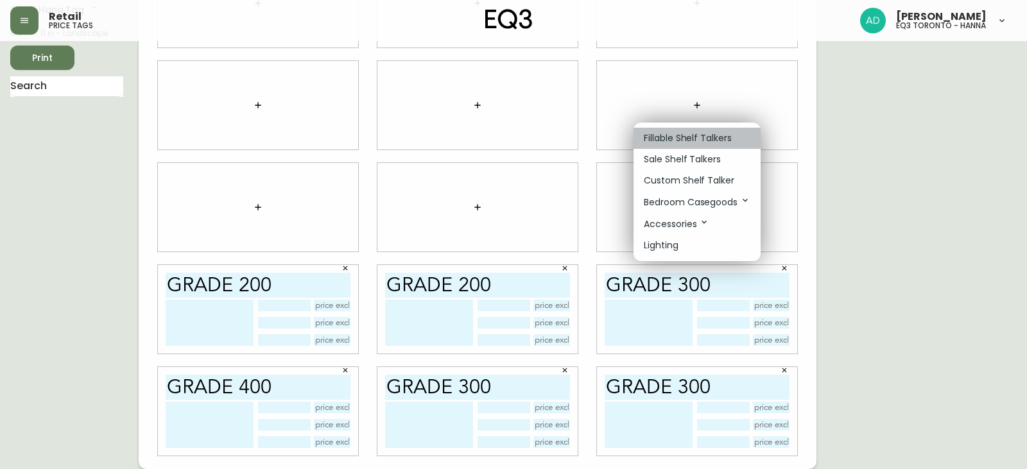
click at [696, 132] on p "Fillable Shelf Talkers" at bounding box center [688, 138] width 88 height 13
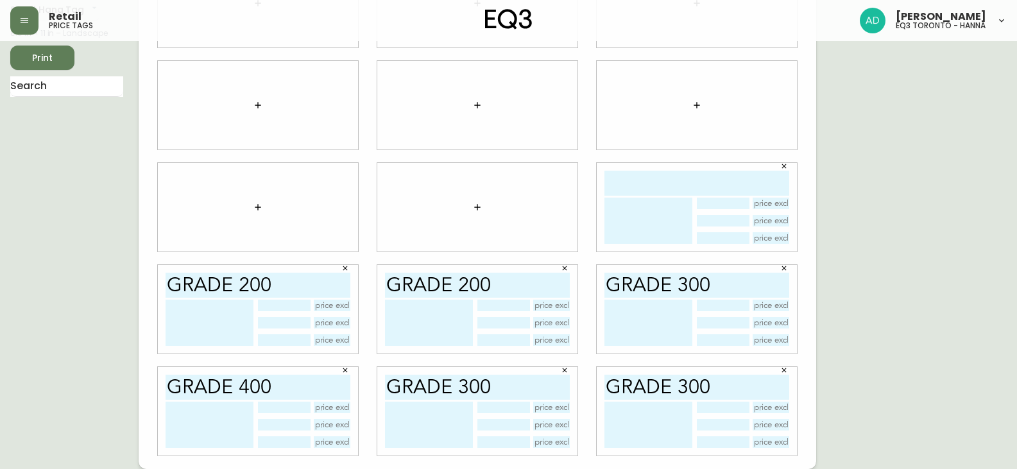
click at [668, 174] on input "text" at bounding box center [697, 183] width 185 height 25
type input "grade 400"
click at [71, 56] on button "Print" at bounding box center [42, 58] width 64 height 24
click at [47, 49] on button "Print" at bounding box center [42, 58] width 64 height 24
click at [345, 274] on button "button" at bounding box center [345, 268] width 19 height 19
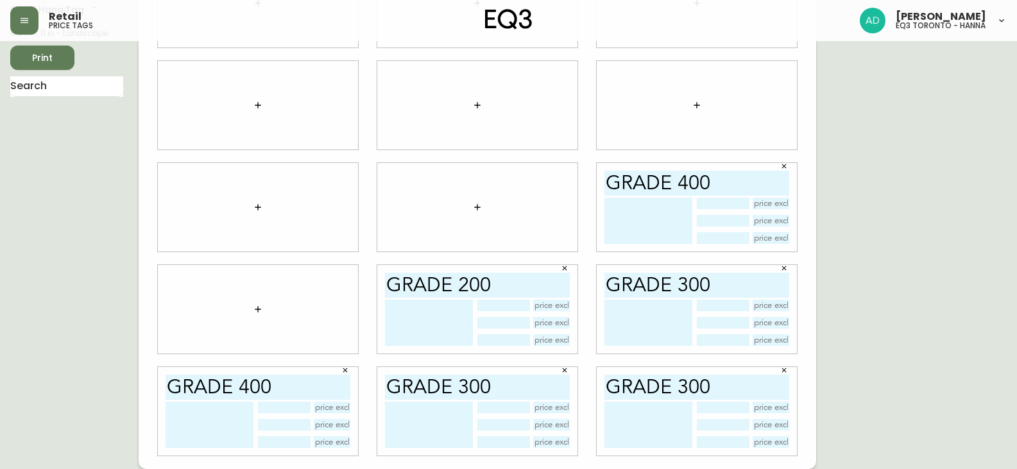
click at [565, 272] on button "button" at bounding box center [564, 268] width 19 height 19
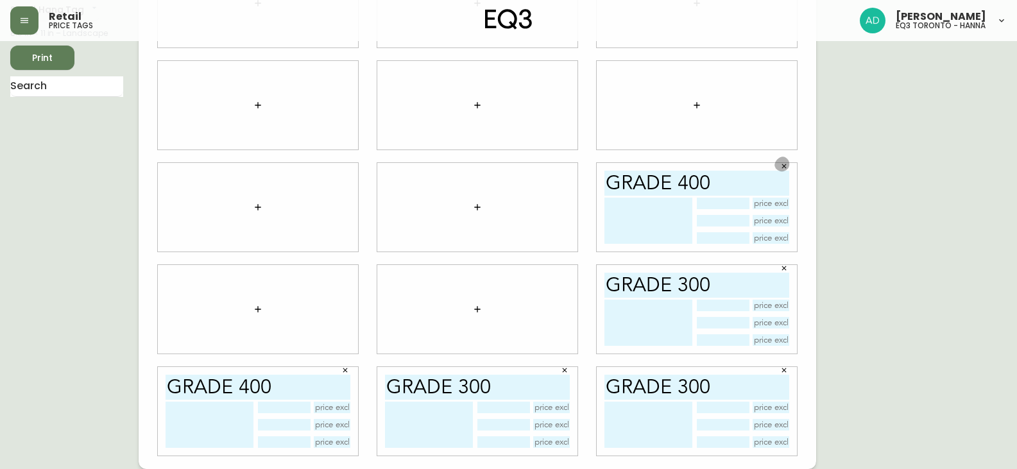
click at [785, 162] on icon "button" at bounding box center [785, 166] width 8 height 8
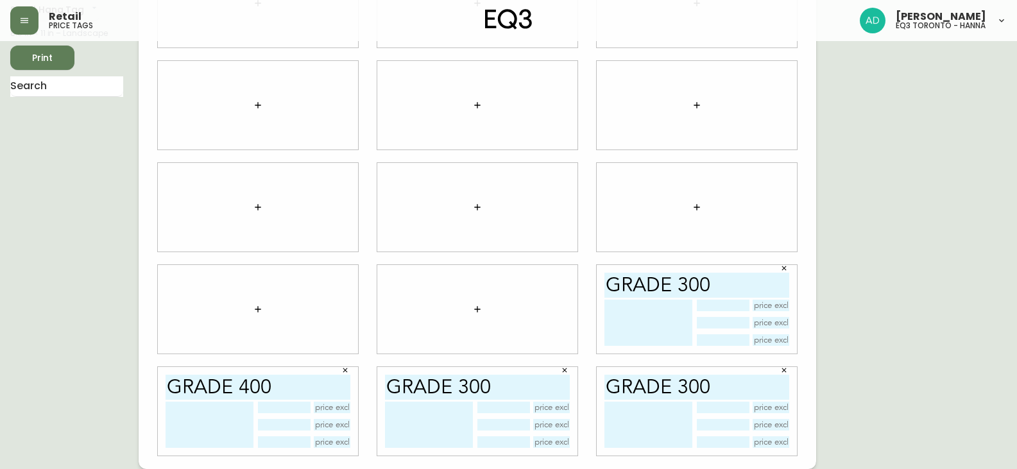
click at [783, 266] on icon "button" at bounding box center [785, 268] width 8 height 8
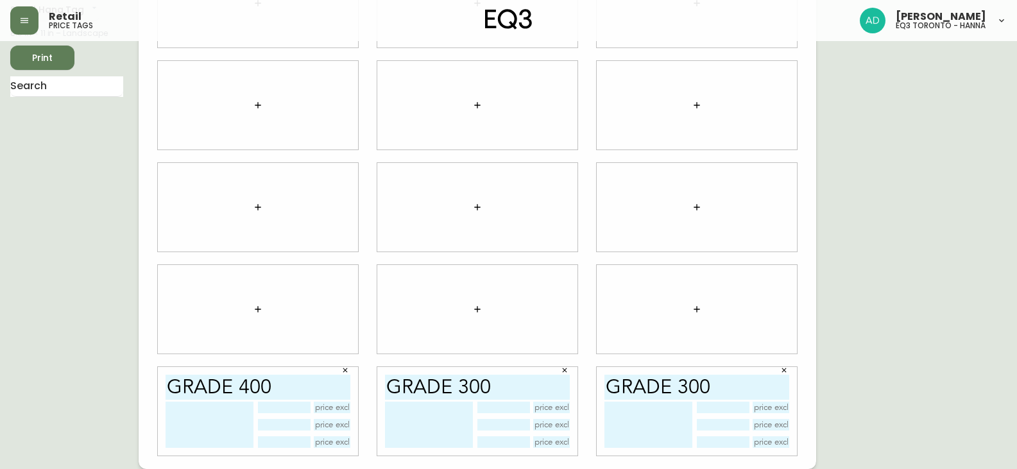
click at [784, 371] on icon "button" at bounding box center [785, 371] width 8 height 8
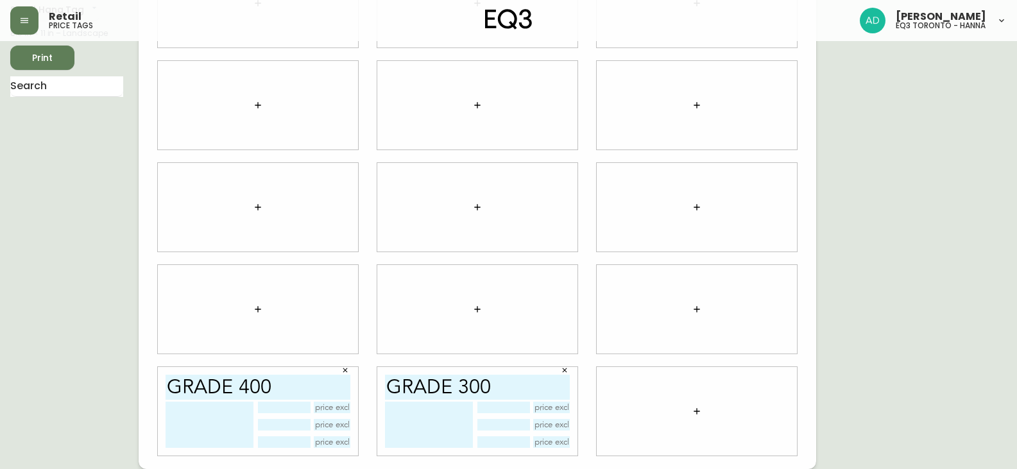
click at [560, 371] on button "button" at bounding box center [564, 370] width 19 height 19
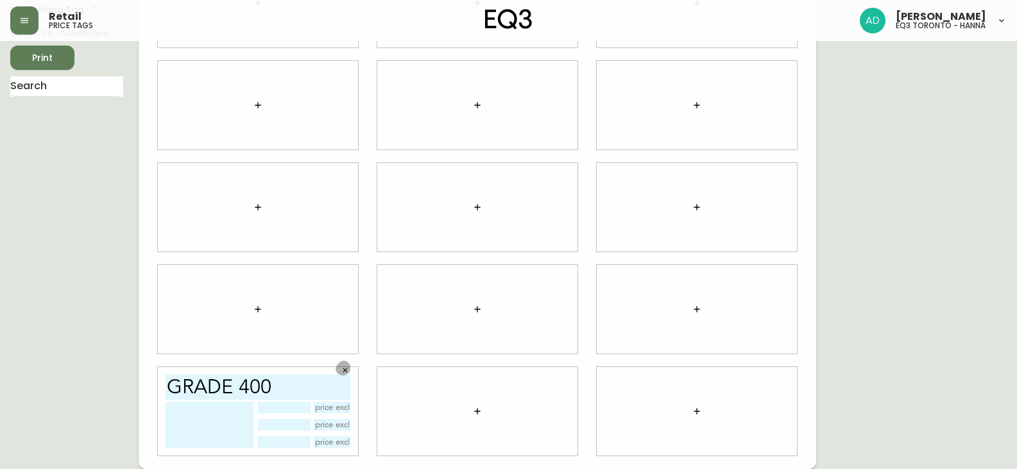
click at [343, 370] on icon "button" at bounding box center [345, 371] width 8 height 8
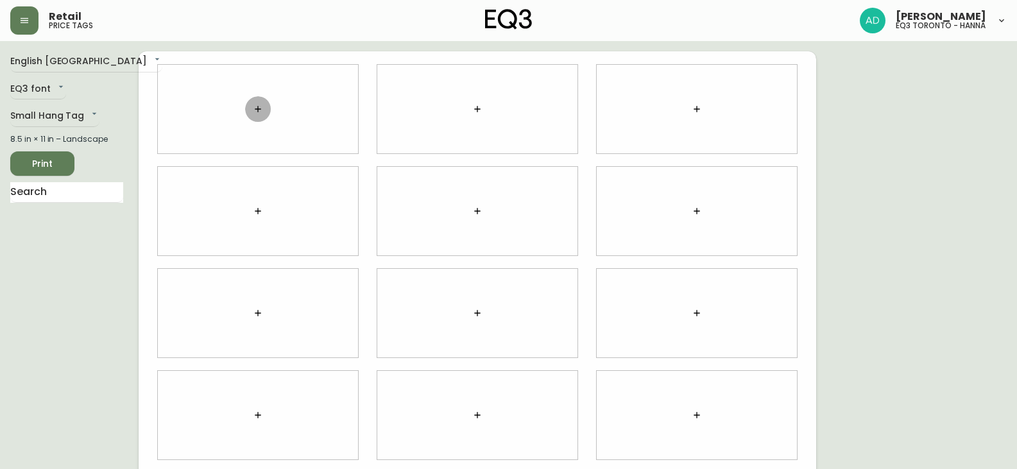
click at [255, 114] on icon "button" at bounding box center [258, 109] width 10 height 10
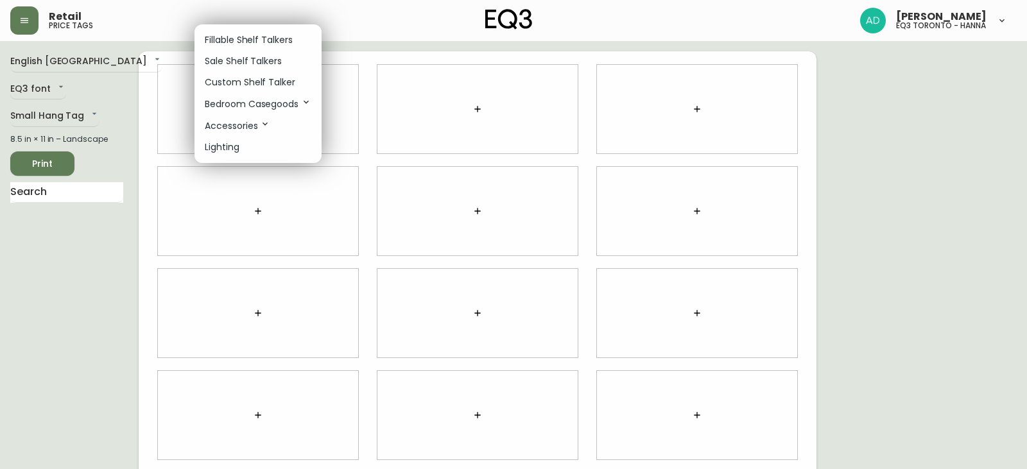
click at [267, 43] on p "Fillable Shelf Talkers" at bounding box center [249, 39] width 88 height 13
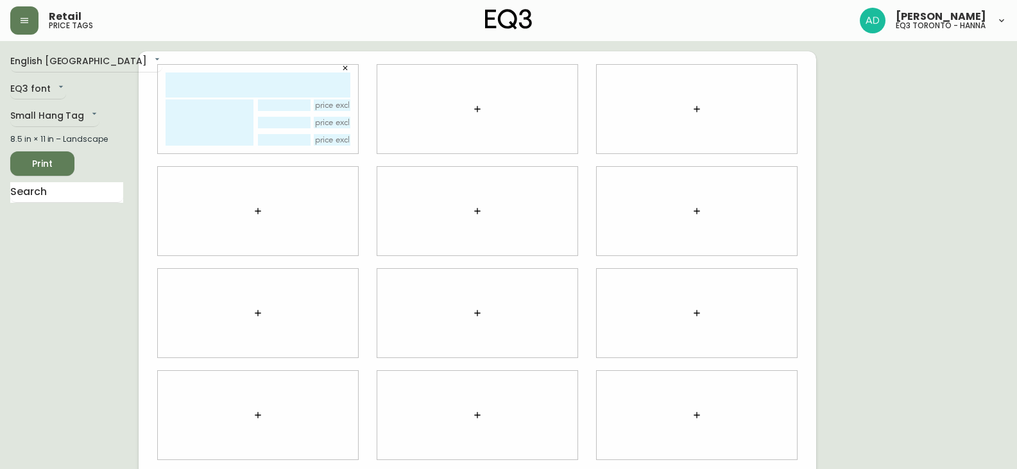
click at [266, 85] on input "text" at bounding box center [258, 85] width 185 height 25
type input "grade 400"
click at [481, 114] on icon "button" at bounding box center [477, 109] width 10 height 10
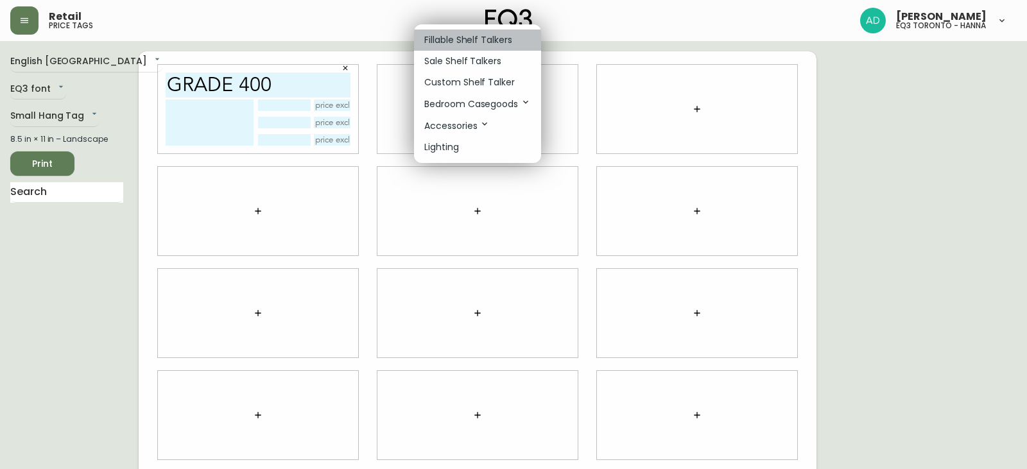
click at [487, 37] on p "Fillable Shelf Talkers" at bounding box center [468, 39] width 88 height 13
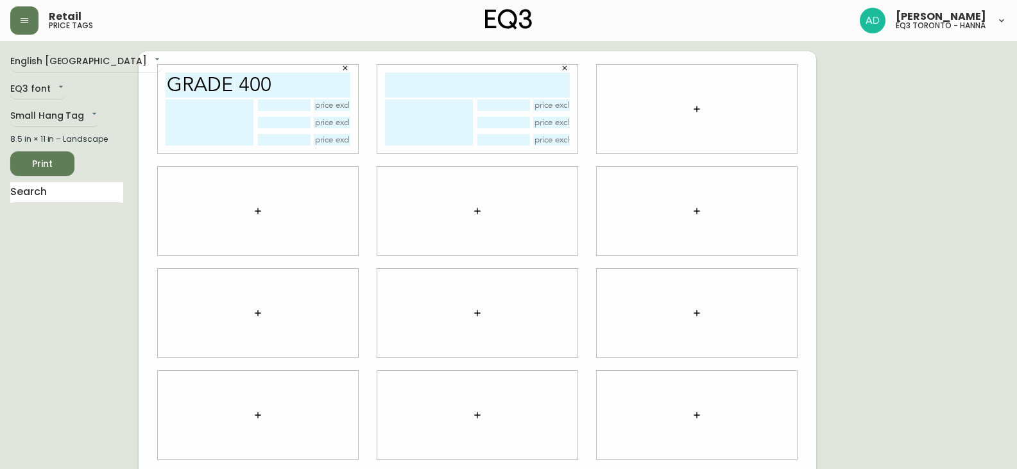
click at [471, 87] on input "text" at bounding box center [477, 85] width 185 height 25
type input "grade 400"
click at [700, 108] on icon "button" at bounding box center [697, 109] width 10 height 10
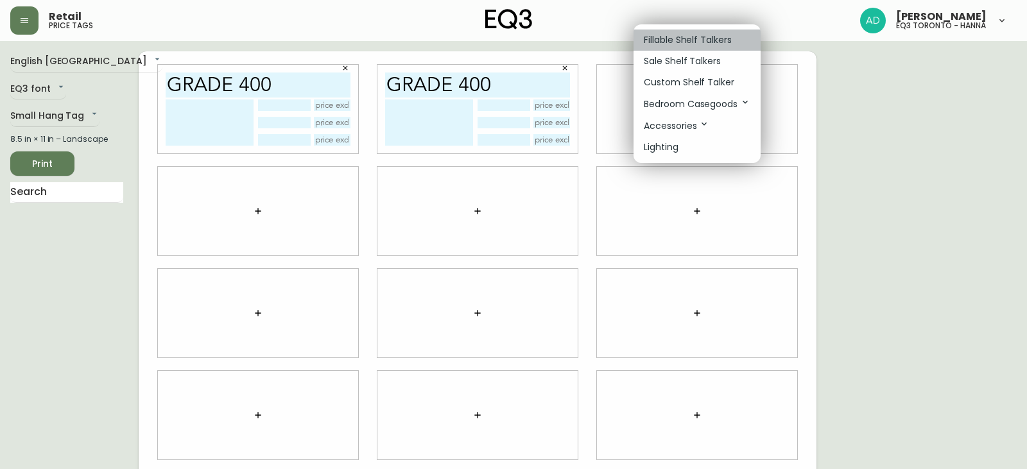
click at [680, 35] on p "Fillable Shelf Talkers" at bounding box center [688, 39] width 88 height 13
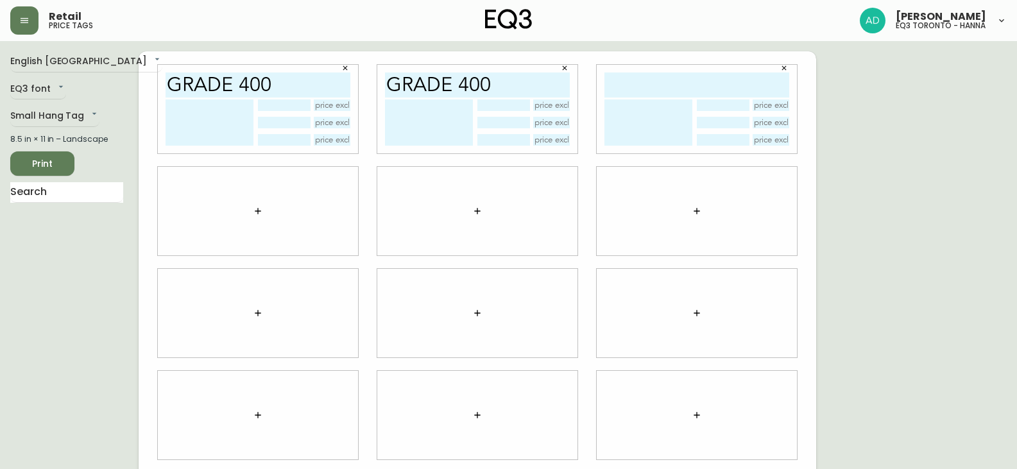
click at [669, 82] on input "text" at bounding box center [697, 85] width 185 height 25
drag, startPoint x: 729, startPoint y: 85, endPoint x: 601, endPoint y: 86, distance: 127.1
click at [601, 86] on div "leather 100" at bounding box center [697, 109] width 200 height 89
type input "leather 100"
click at [256, 212] on icon "button" at bounding box center [258, 211] width 10 height 10
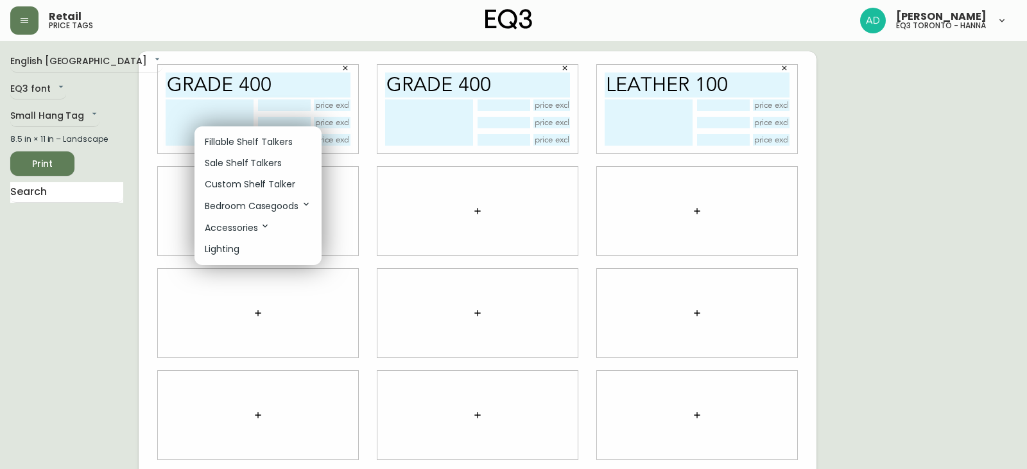
click at [247, 134] on li "Fillable Shelf Talkers" at bounding box center [257, 142] width 127 height 21
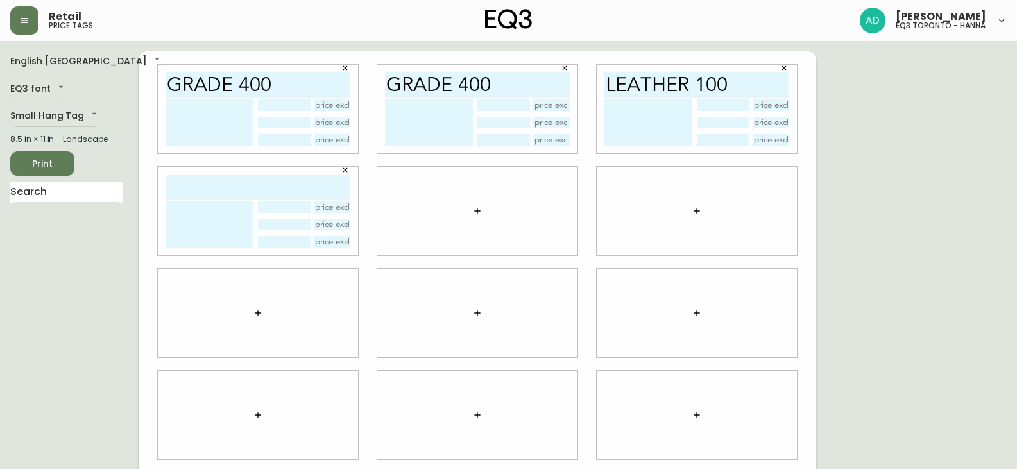
click at [242, 189] on input "text" at bounding box center [258, 187] width 185 height 25
paste input "leather 100"
type input "leather 100"
click at [479, 208] on icon "button" at bounding box center [477, 211] width 10 height 10
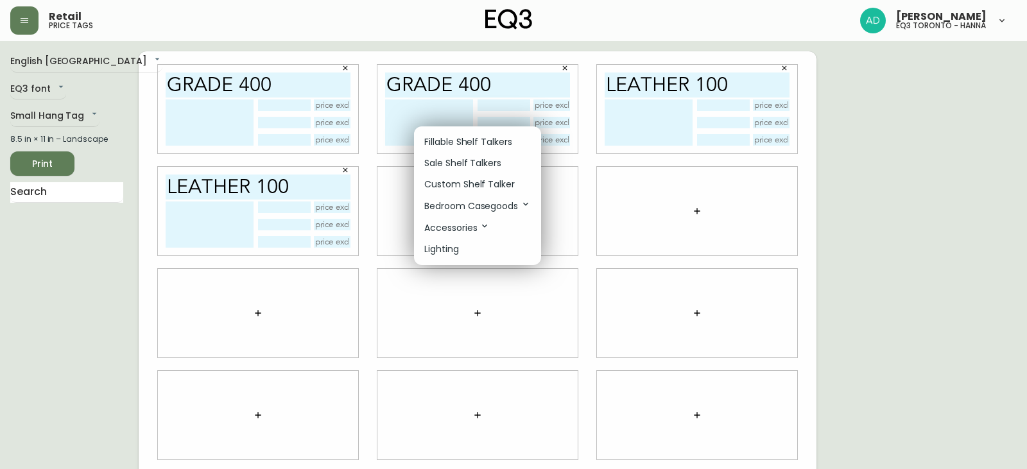
click at [460, 136] on p "Fillable Shelf Talkers" at bounding box center [468, 141] width 88 height 13
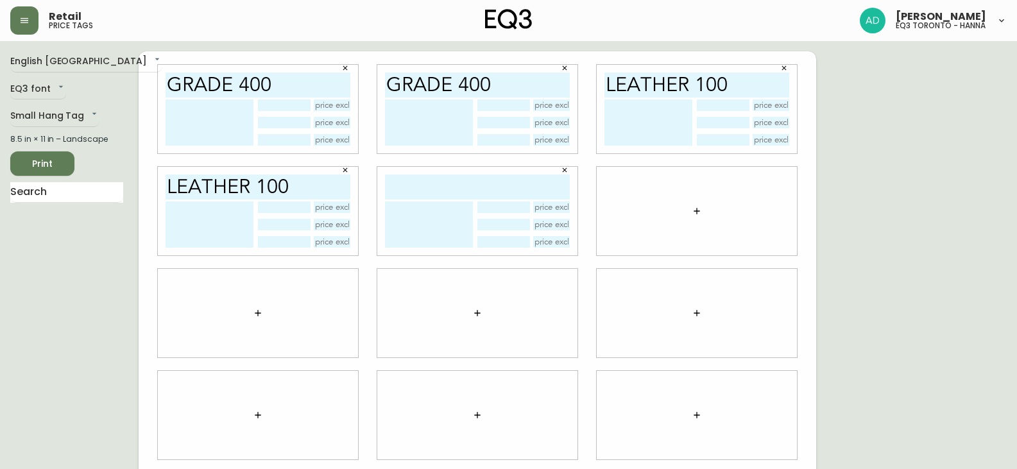
click at [458, 185] on input "text" at bounding box center [477, 187] width 185 height 25
paste input "leather 100"
type input "leather 100"
click at [700, 213] on icon "button" at bounding box center [697, 211] width 10 height 10
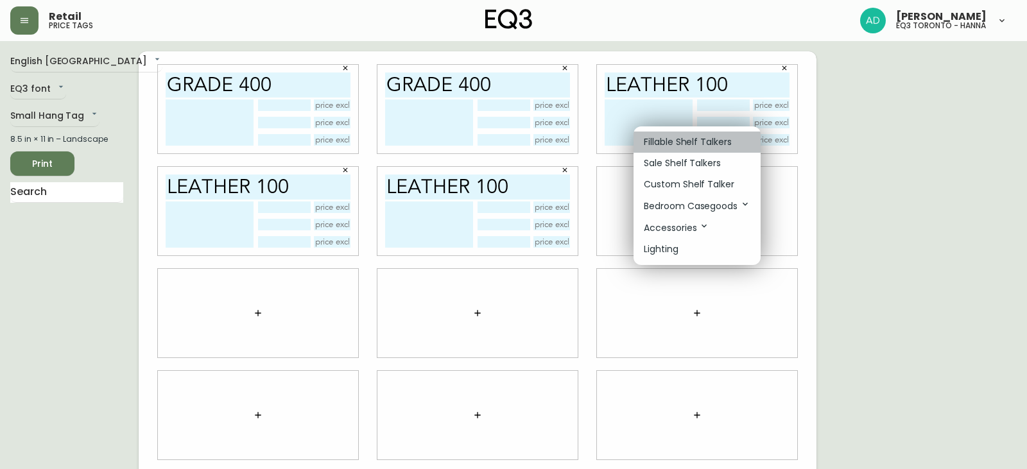
click at [698, 139] on p "Fillable Shelf Talkers" at bounding box center [688, 141] width 88 height 13
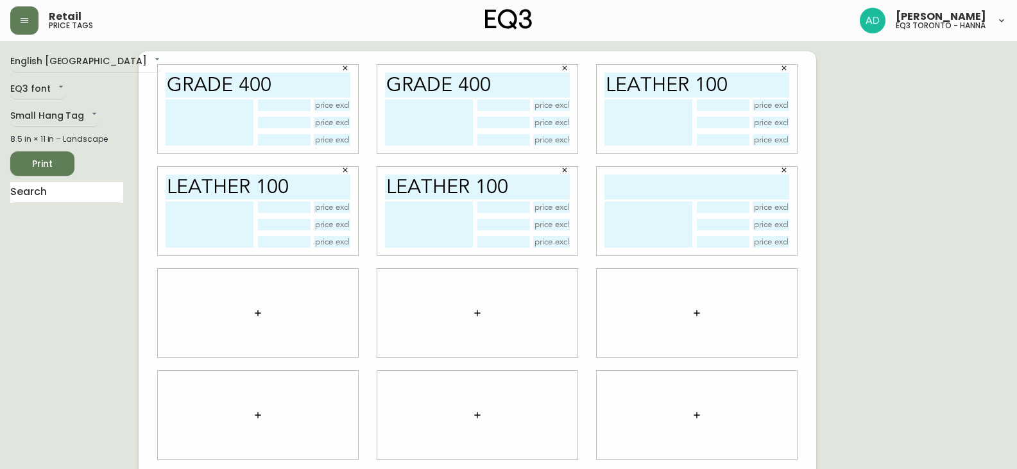
click at [686, 186] on input "text" at bounding box center [697, 187] width 185 height 25
paste input "leather 100"
type input "leather 200"
click at [260, 313] on icon "button" at bounding box center [258, 313] width 10 height 10
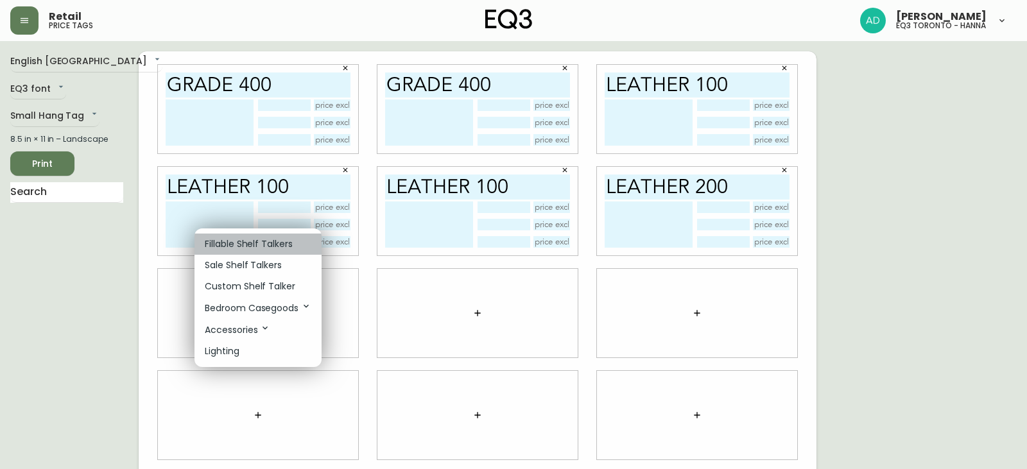
click at [254, 241] on p "Fillable Shelf Talkers" at bounding box center [249, 243] width 88 height 13
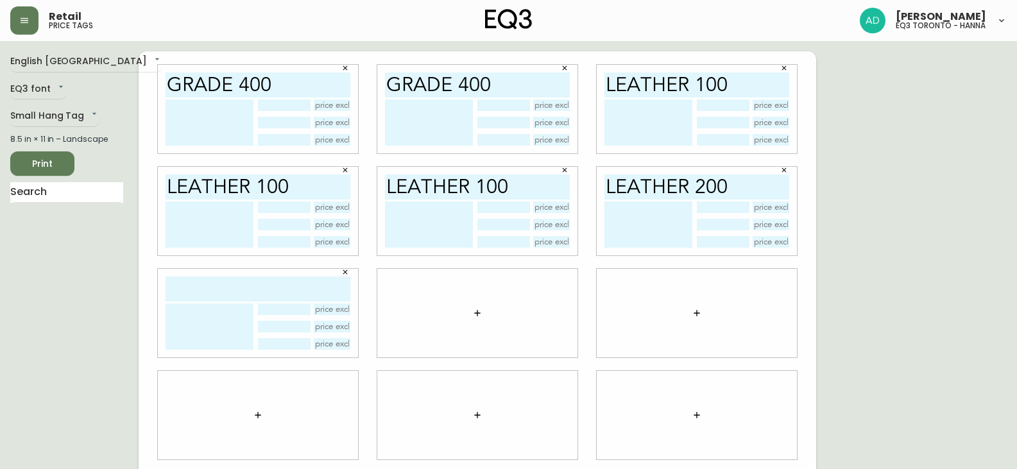
click at [225, 292] on input "text" at bounding box center [258, 289] width 185 height 25
paste input "leather 100"
type input "leather 200"
click at [480, 317] on icon "button" at bounding box center [477, 313] width 10 height 10
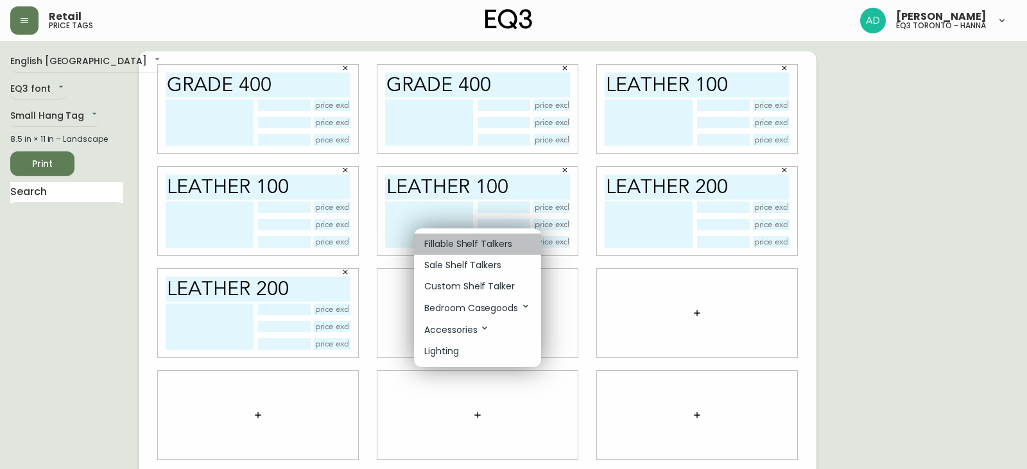
click at [492, 245] on p "Fillable Shelf Talkers" at bounding box center [468, 243] width 88 height 13
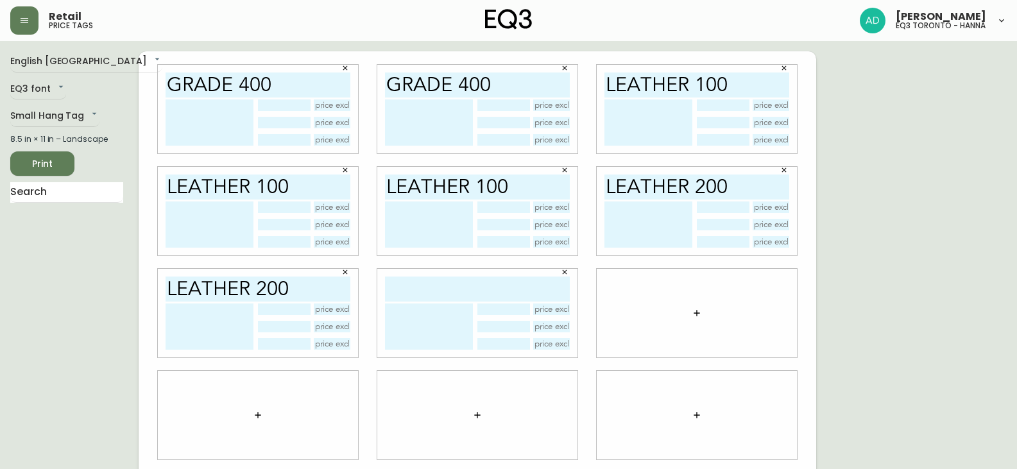
click at [469, 297] on input "text" at bounding box center [477, 289] width 185 height 25
paste input "leather 100"
type input "leather 200"
click at [698, 310] on icon "button" at bounding box center [697, 313] width 10 height 10
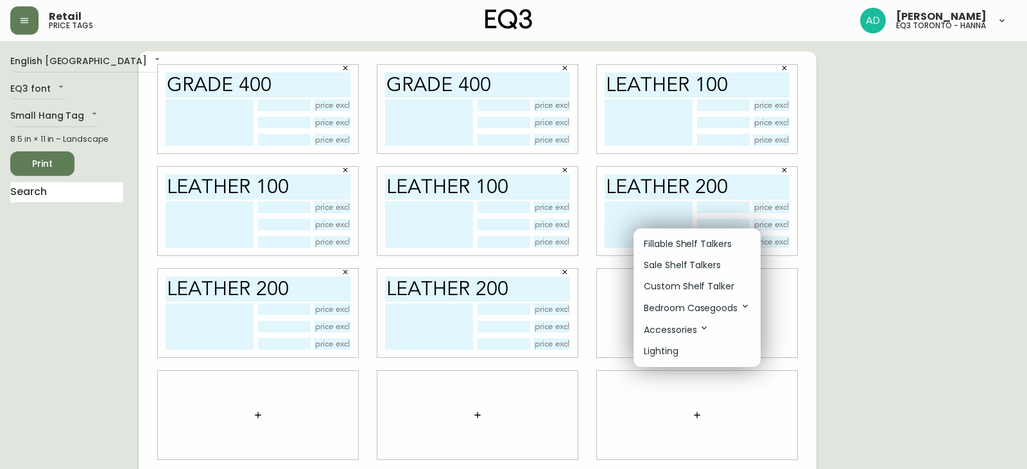
click at [665, 237] on li "Fillable Shelf Talkers" at bounding box center [697, 244] width 127 height 21
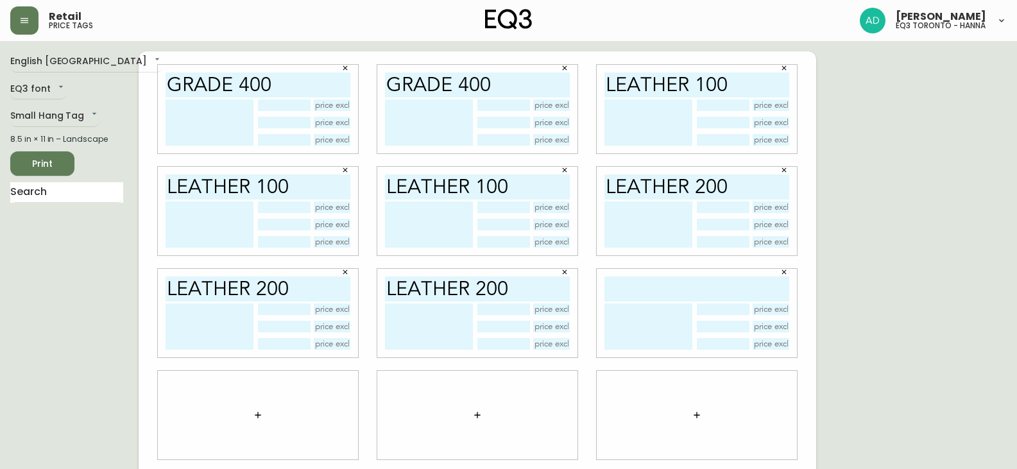
click at [666, 277] on input "text" at bounding box center [697, 289] width 185 height 25
paste input "leather 100"
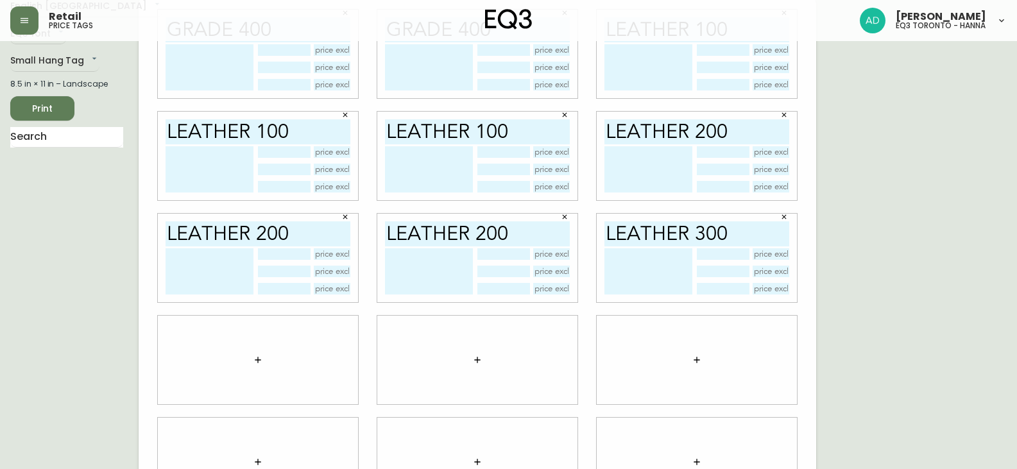
scroll to position [106, 0]
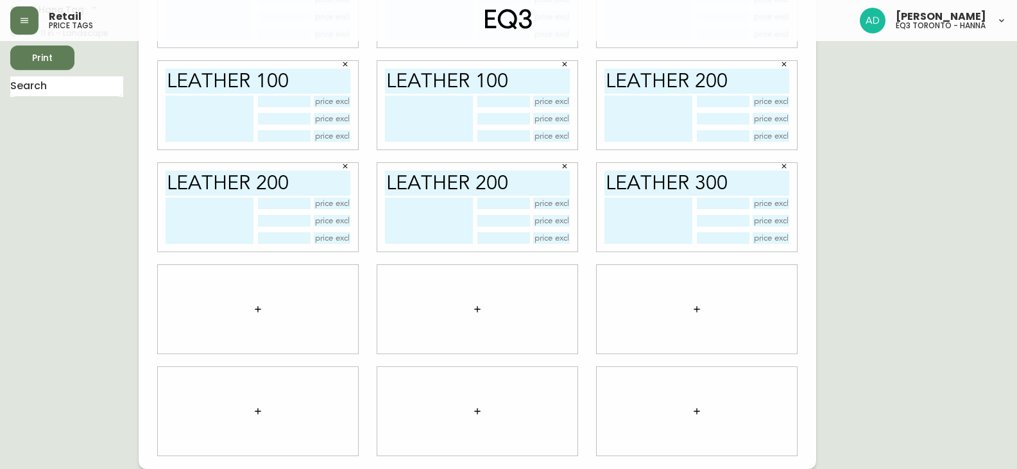
type input "leather 300"
click at [258, 308] on icon "button" at bounding box center [258, 309] width 6 height 6
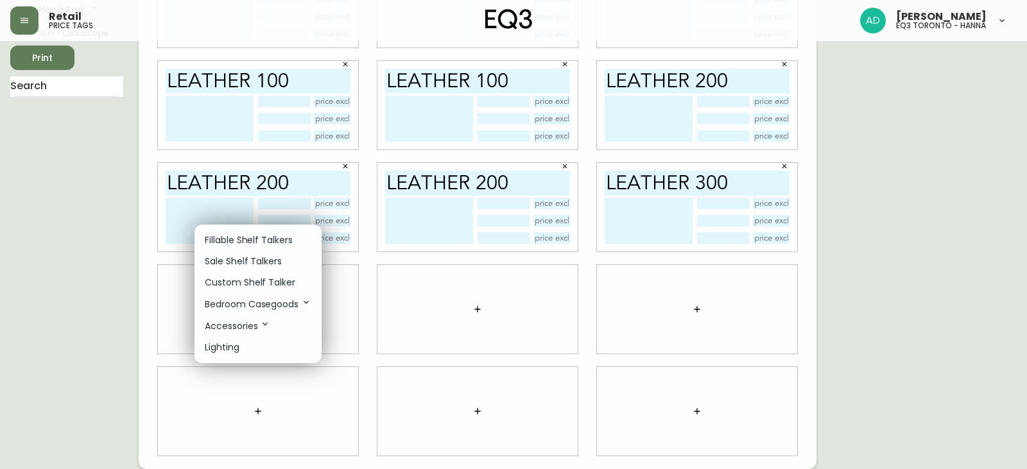
click at [268, 237] on p "Fillable Shelf Talkers" at bounding box center [249, 240] width 88 height 13
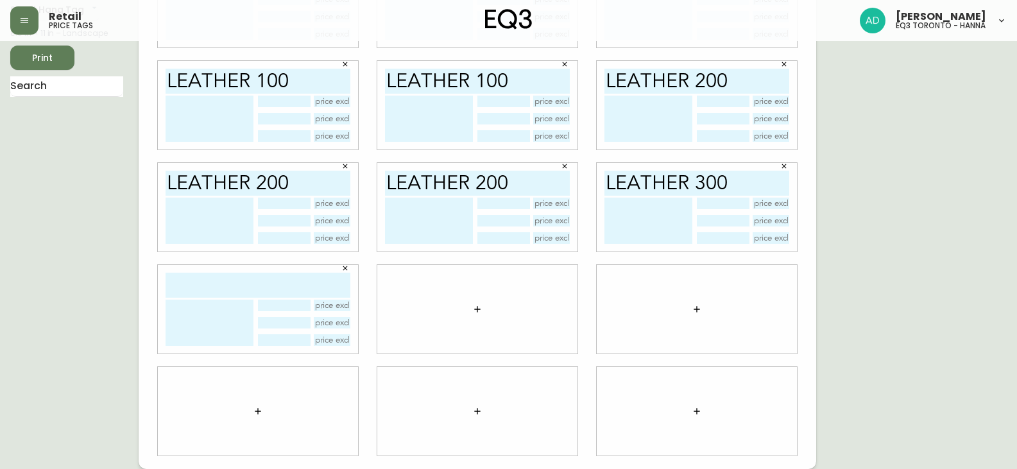
click at [255, 281] on input "text" at bounding box center [258, 285] width 185 height 25
paste input "leather 100"
type input "leather 300"
click at [481, 305] on icon "button" at bounding box center [477, 309] width 10 height 10
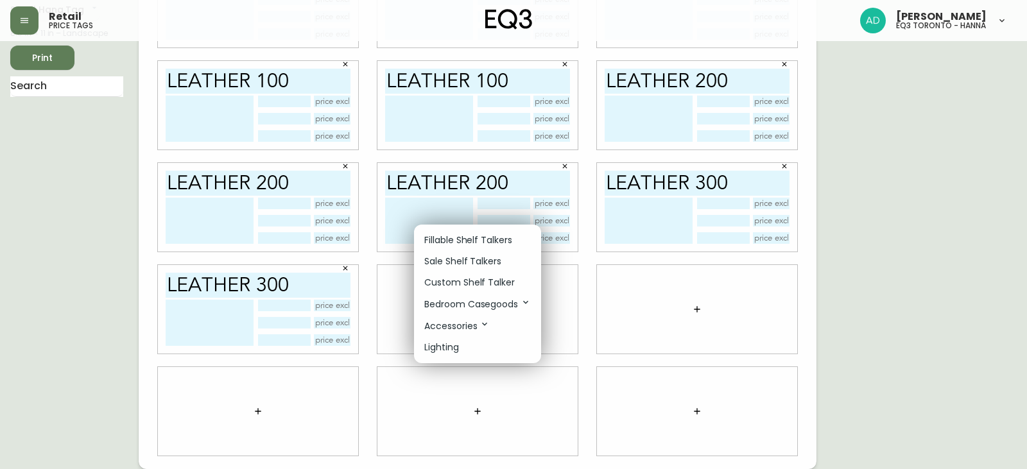
click at [484, 241] on p "Fillable Shelf Talkers" at bounding box center [468, 240] width 88 height 13
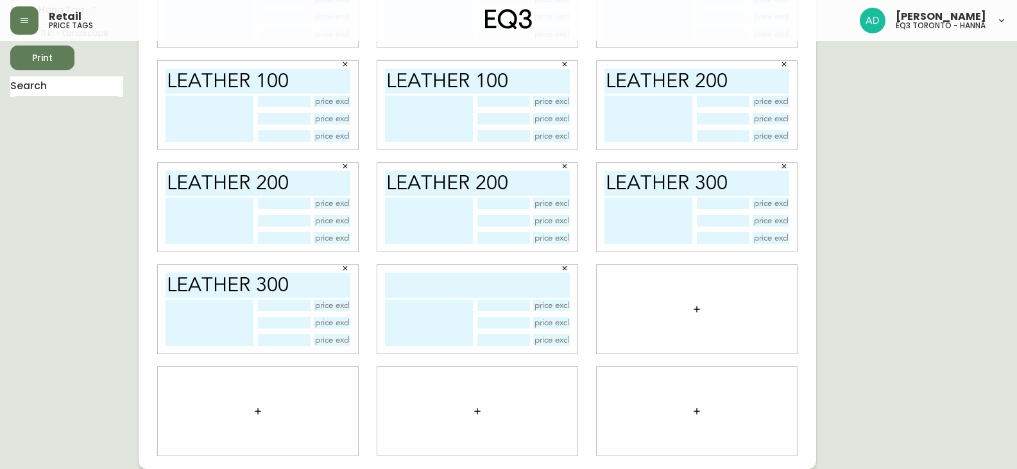
click at [463, 287] on input "text" at bounding box center [477, 285] width 185 height 25
paste input "leather 100"
type input "leather 300"
click at [695, 317] on button "button" at bounding box center [697, 310] width 26 height 26
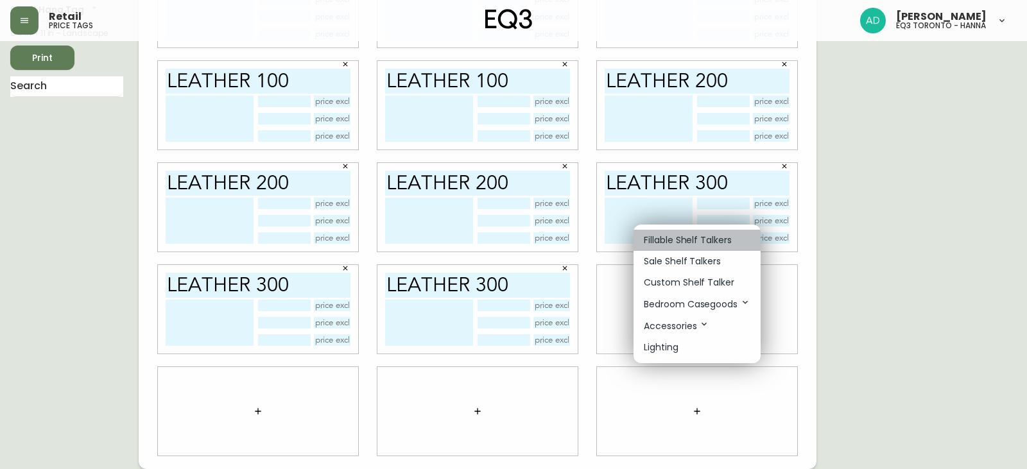
click at [692, 234] on p "Fillable Shelf Talkers" at bounding box center [688, 240] width 88 height 13
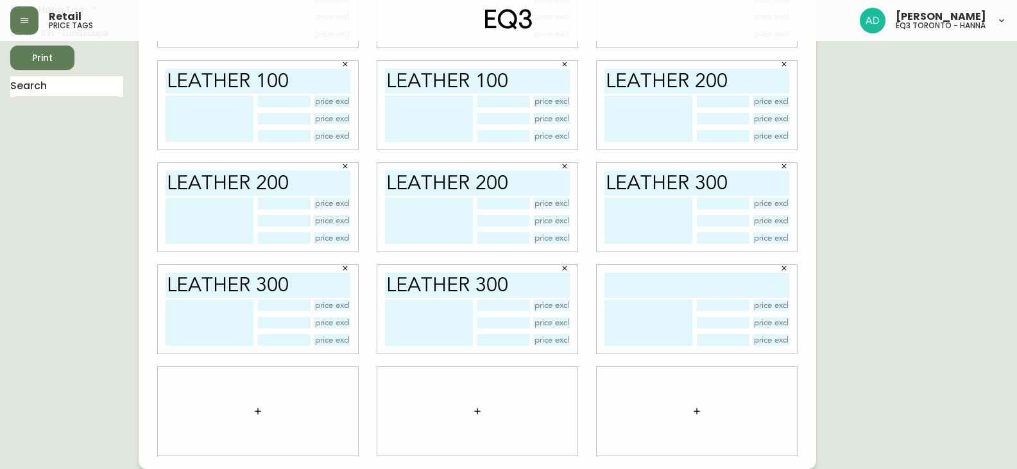
click at [691, 291] on input "text" at bounding box center [697, 285] width 185 height 25
paste input "leather 100"
type input "leather 400"
click at [260, 406] on icon "button" at bounding box center [258, 411] width 10 height 10
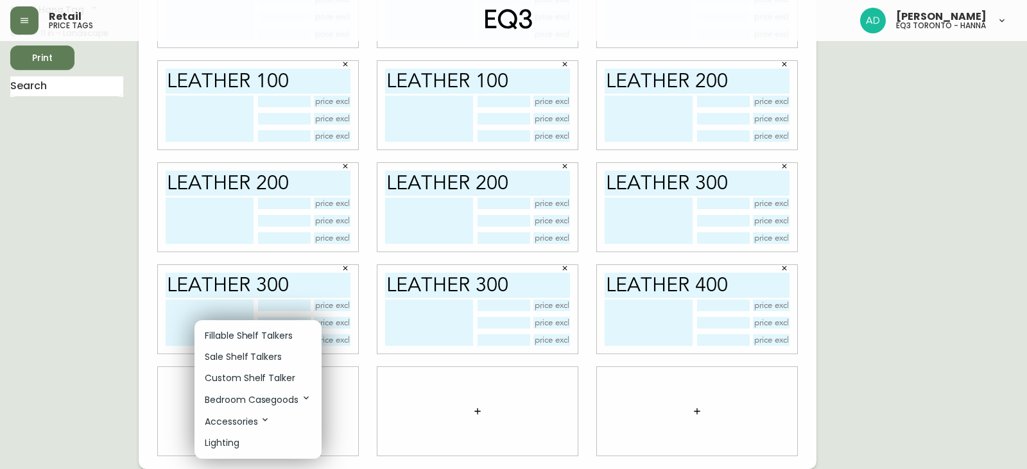
click at [291, 337] on p "Fillable Shelf Talkers" at bounding box center [249, 335] width 88 height 13
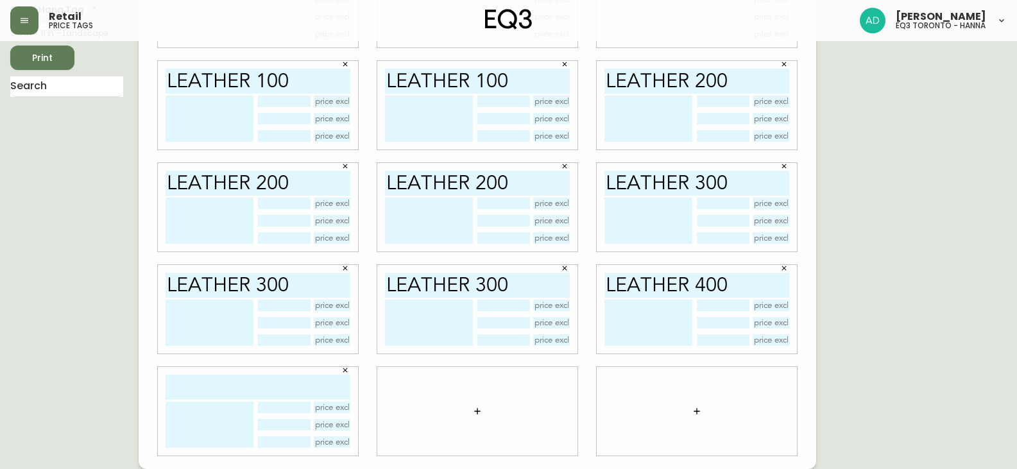
click at [284, 381] on input "text" at bounding box center [258, 387] width 185 height 25
type input "l"
paste input "leather 100"
type input "leather 400"
click at [477, 410] on icon "button" at bounding box center [477, 411] width 10 height 10
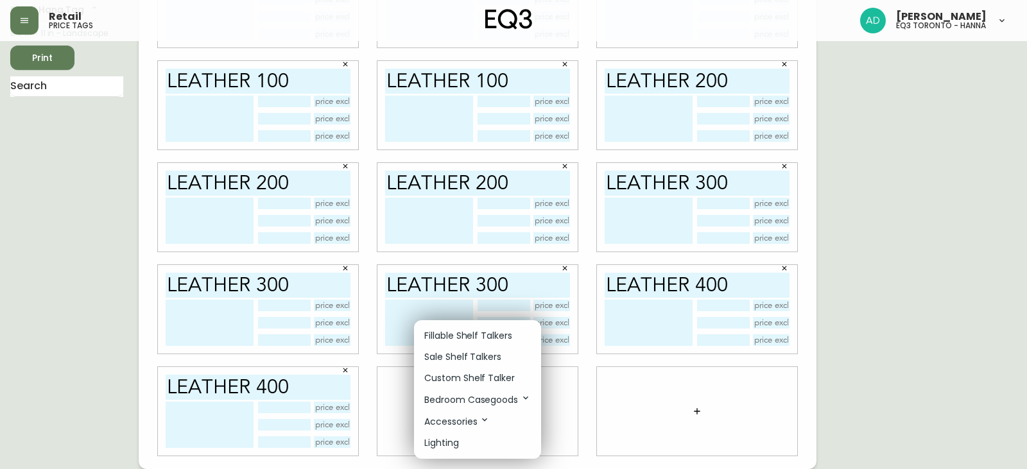
click at [494, 344] on li "Fillable Shelf Talkers" at bounding box center [477, 335] width 127 height 21
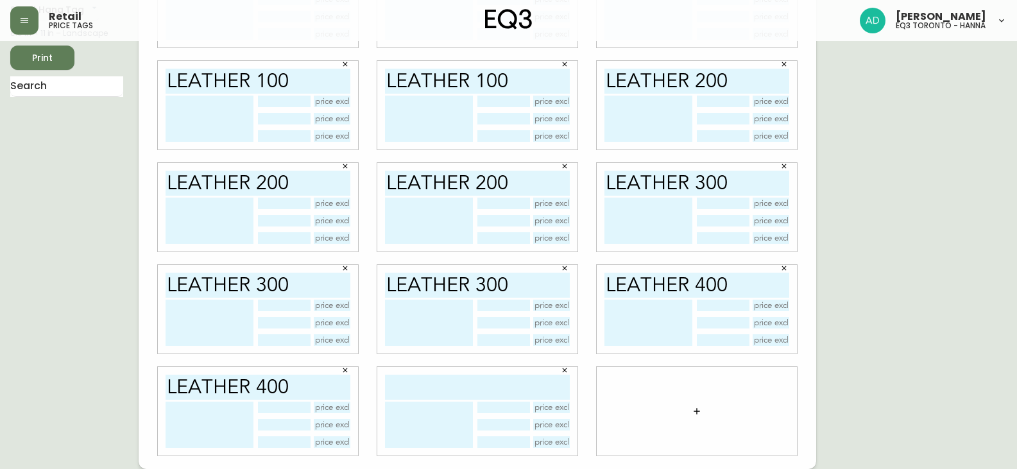
click at [486, 381] on input "text" at bounding box center [477, 387] width 185 height 25
paste input "leather 100"
type input "leather 400"
click at [694, 410] on icon "button" at bounding box center [697, 411] width 10 height 10
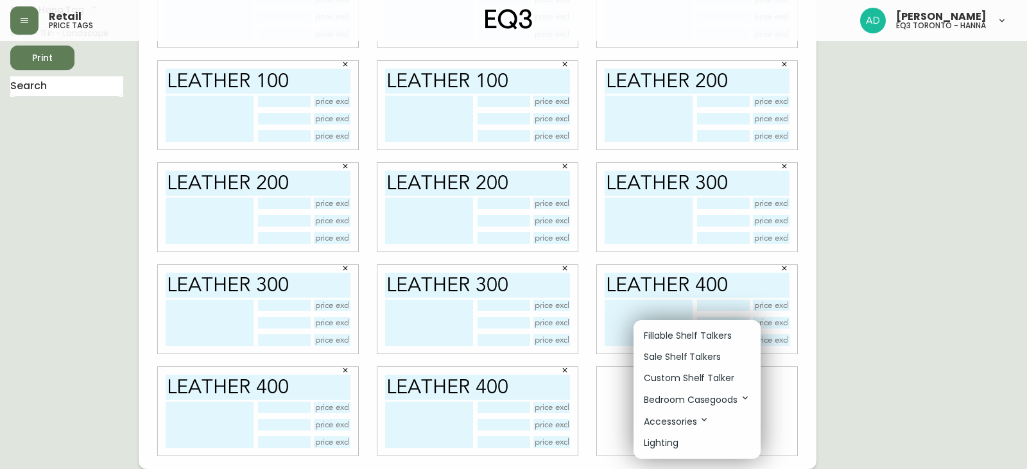
click at [673, 338] on p "Fillable Shelf Talkers" at bounding box center [688, 335] width 88 height 13
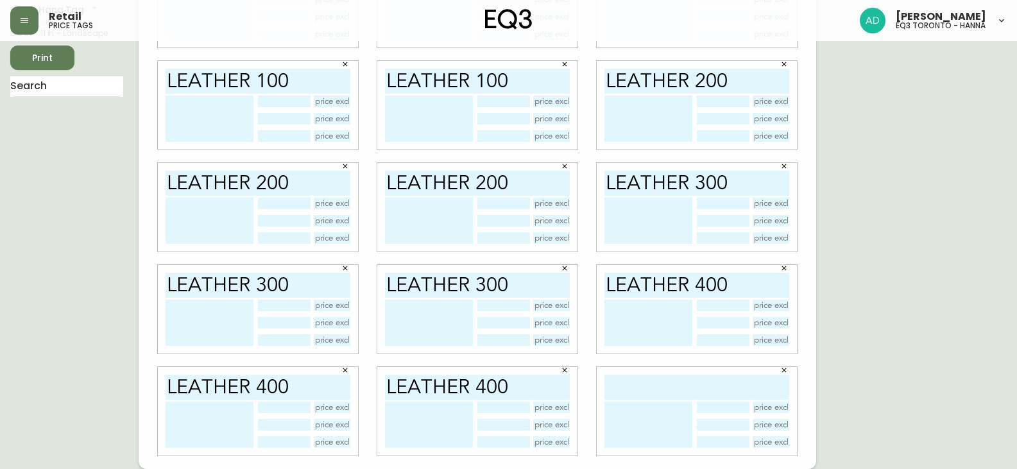
click at [669, 387] on input "text" at bounding box center [697, 387] width 185 height 25
paste input "leather 100"
type input "leather 500"
click at [46, 51] on span "Print" at bounding box center [43, 58] width 44 height 16
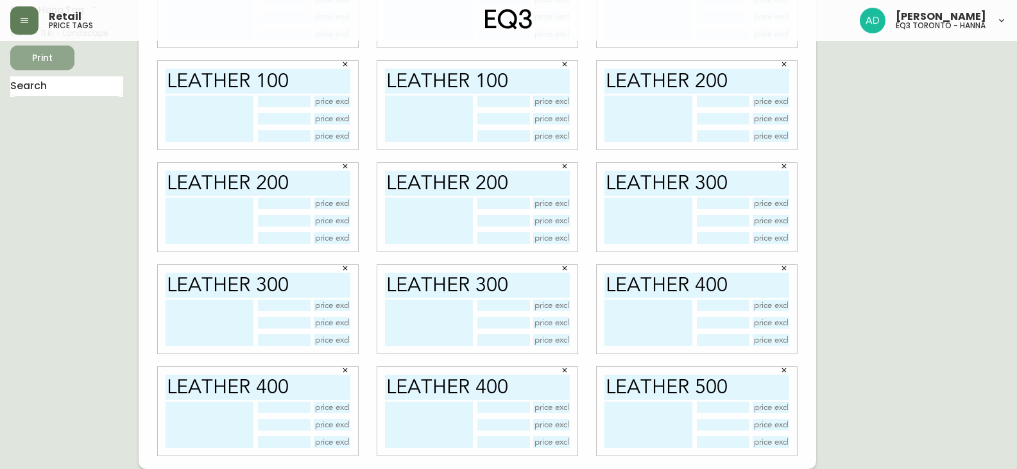
click at [46, 56] on span "Print" at bounding box center [43, 58] width 44 height 16
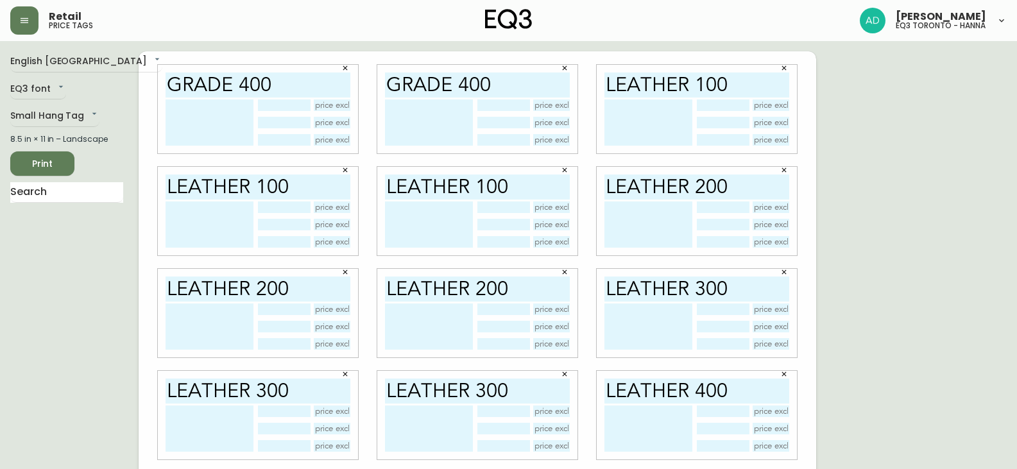
click at [345, 71] on icon "button" at bounding box center [345, 68] width 8 height 8
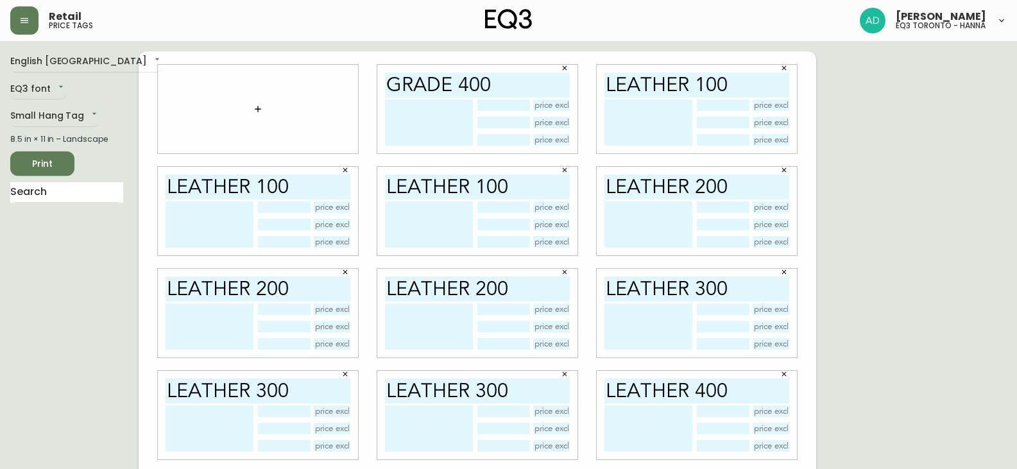
click at [58, 160] on span "Print" at bounding box center [43, 164] width 44 height 16
